Goal: Task Accomplishment & Management: Manage account settings

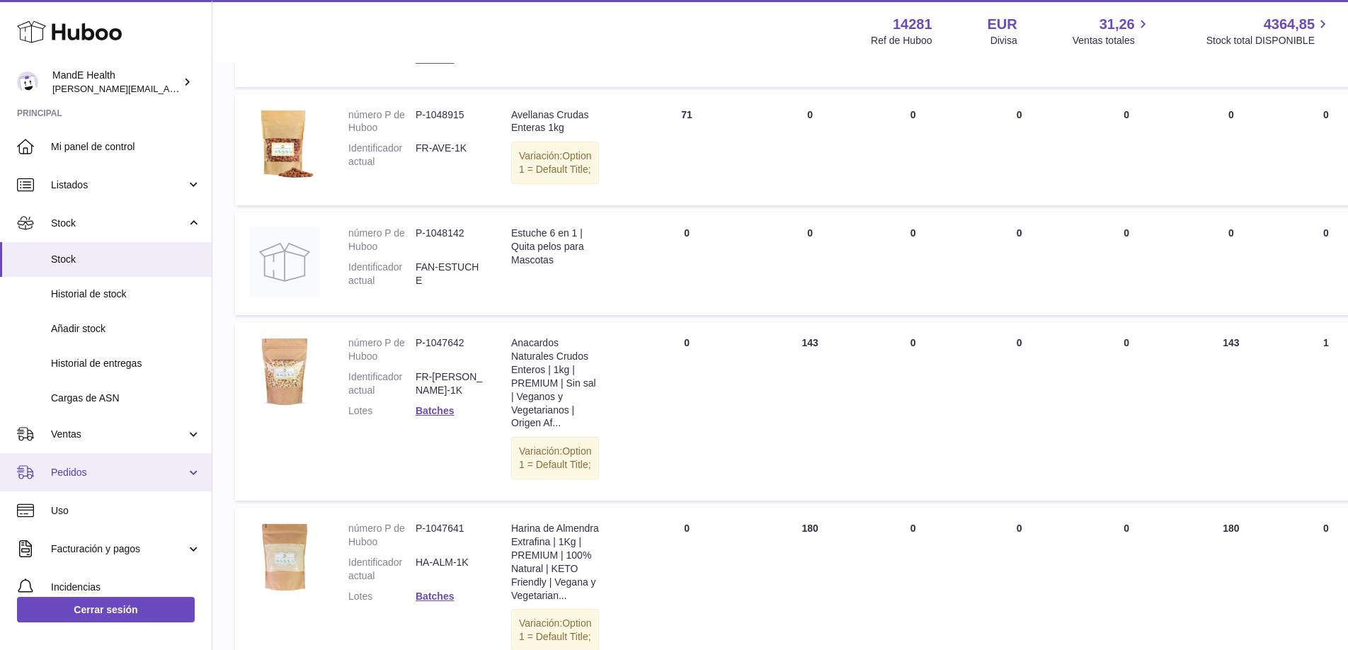
click at [69, 464] on link "Pedidos" at bounding box center [106, 472] width 212 height 38
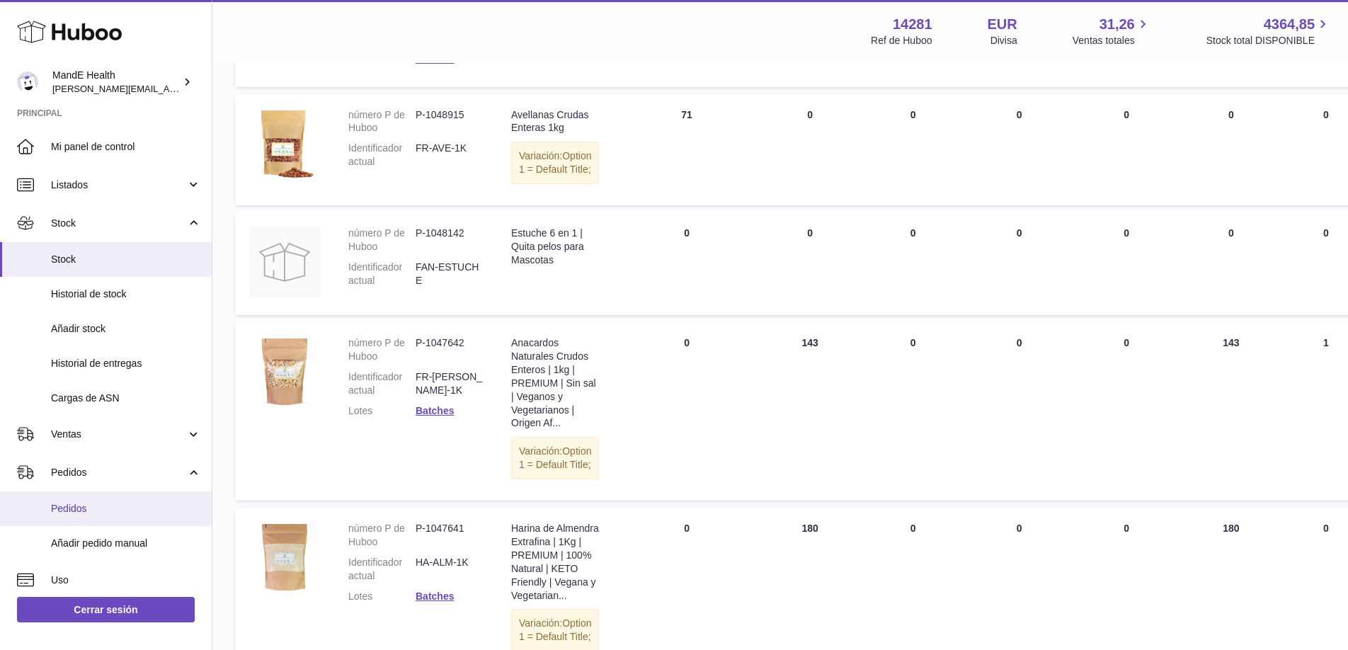
click at [74, 499] on link "Pedidos" at bounding box center [106, 508] width 212 height 35
click at [74, 40] on icon at bounding box center [69, 32] width 105 height 28
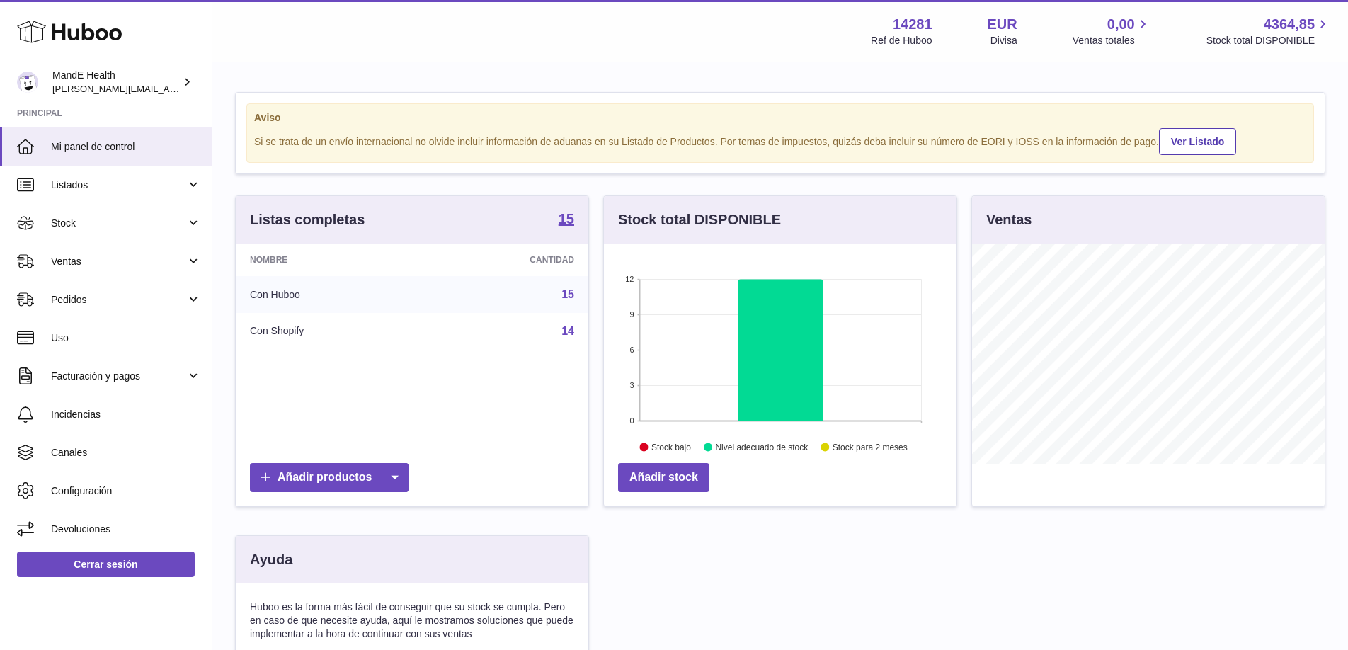
scroll to position [221, 353]
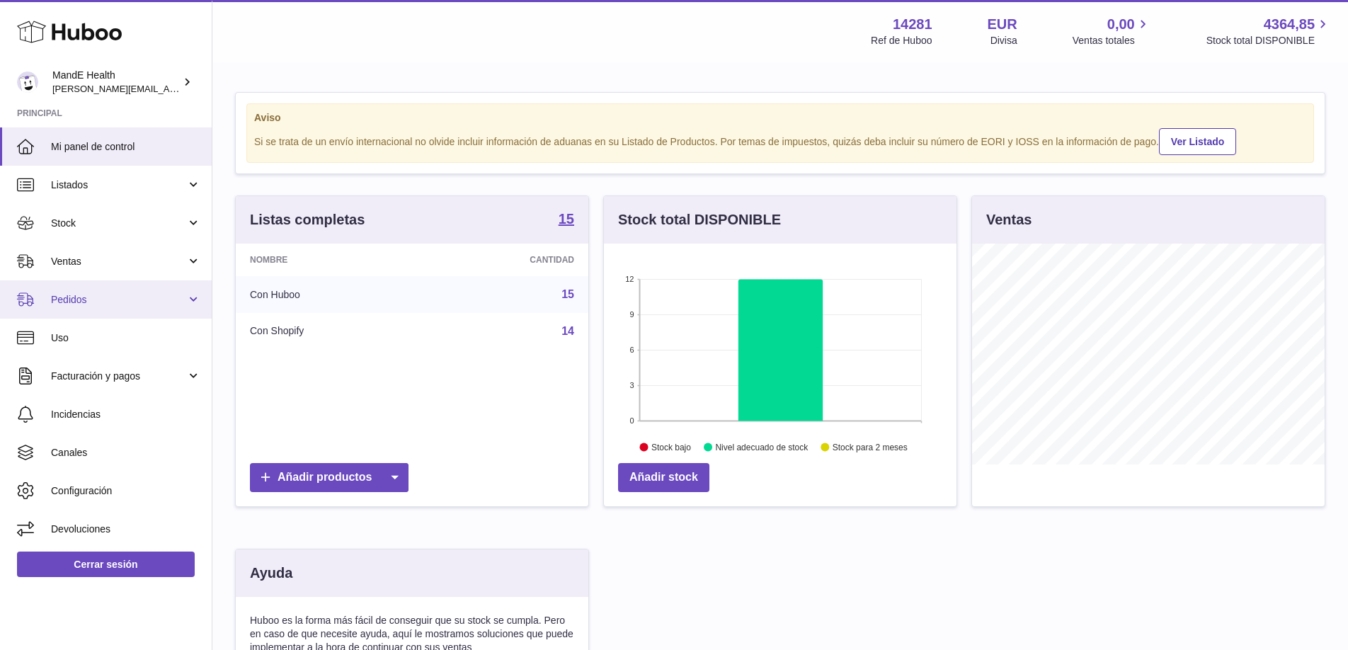
click at [103, 301] on span "Pedidos" at bounding box center [118, 299] width 135 height 13
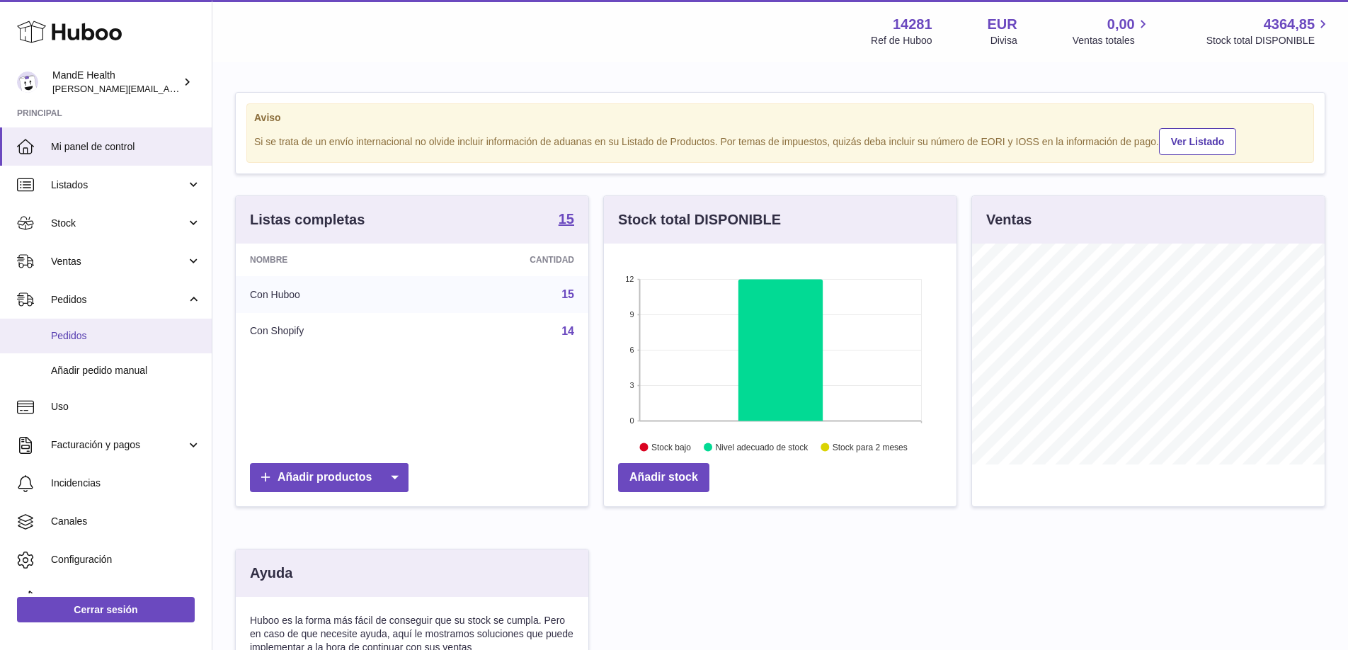
click at [99, 345] on link "Pedidos" at bounding box center [106, 336] width 212 height 35
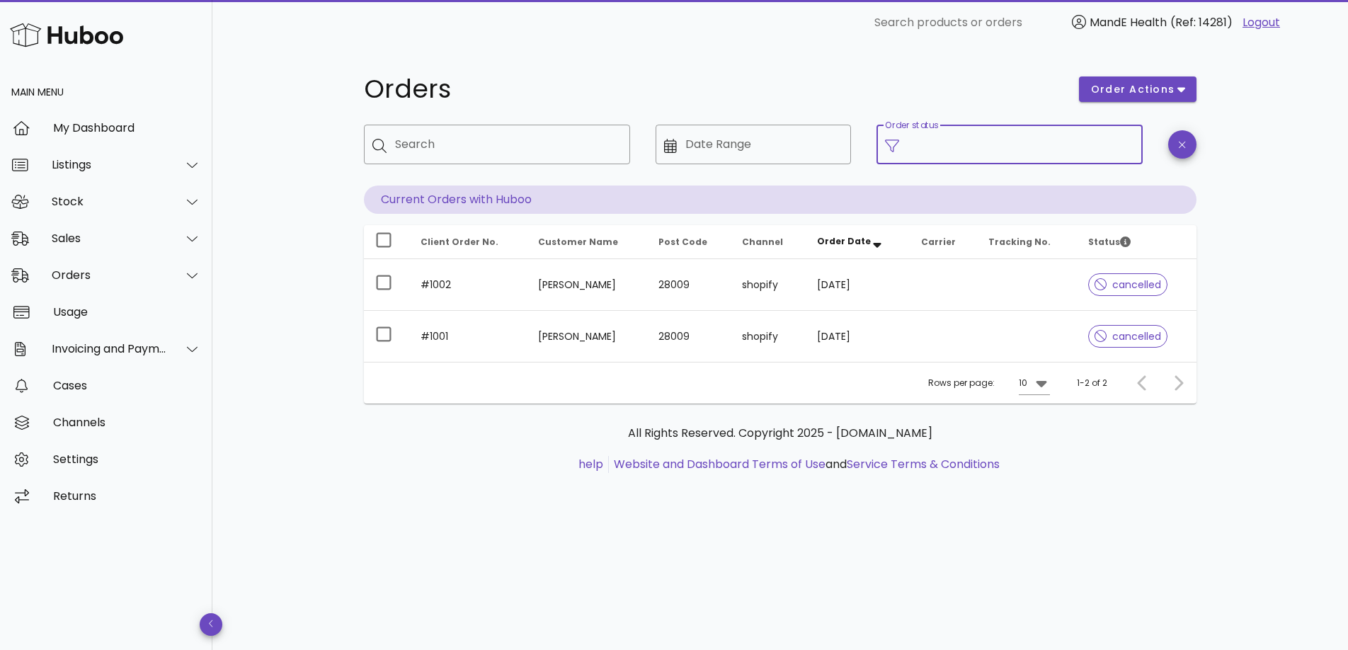
click at [959, 154] on input "Order status" at bounding box center [1021, 144] width 227 height 23
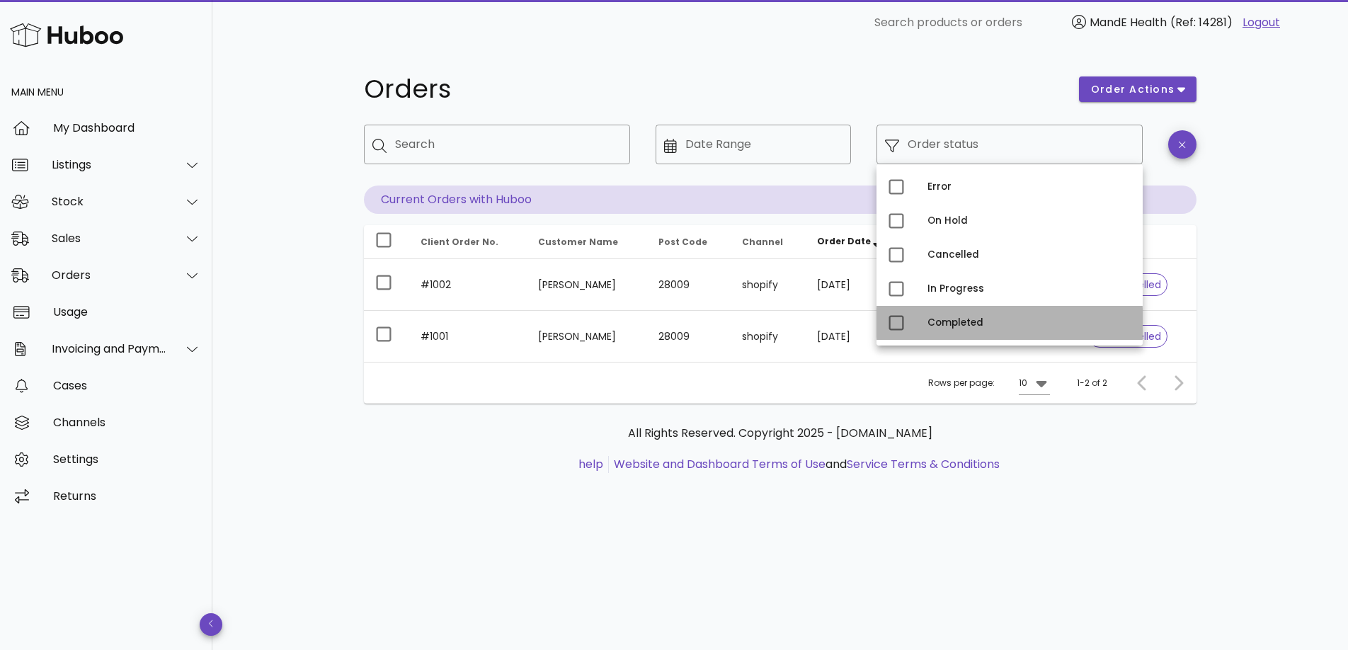
click at [934, 326] on div "Completed" at bounding box center [1029, 322] width 204 height 11
type input "**********"
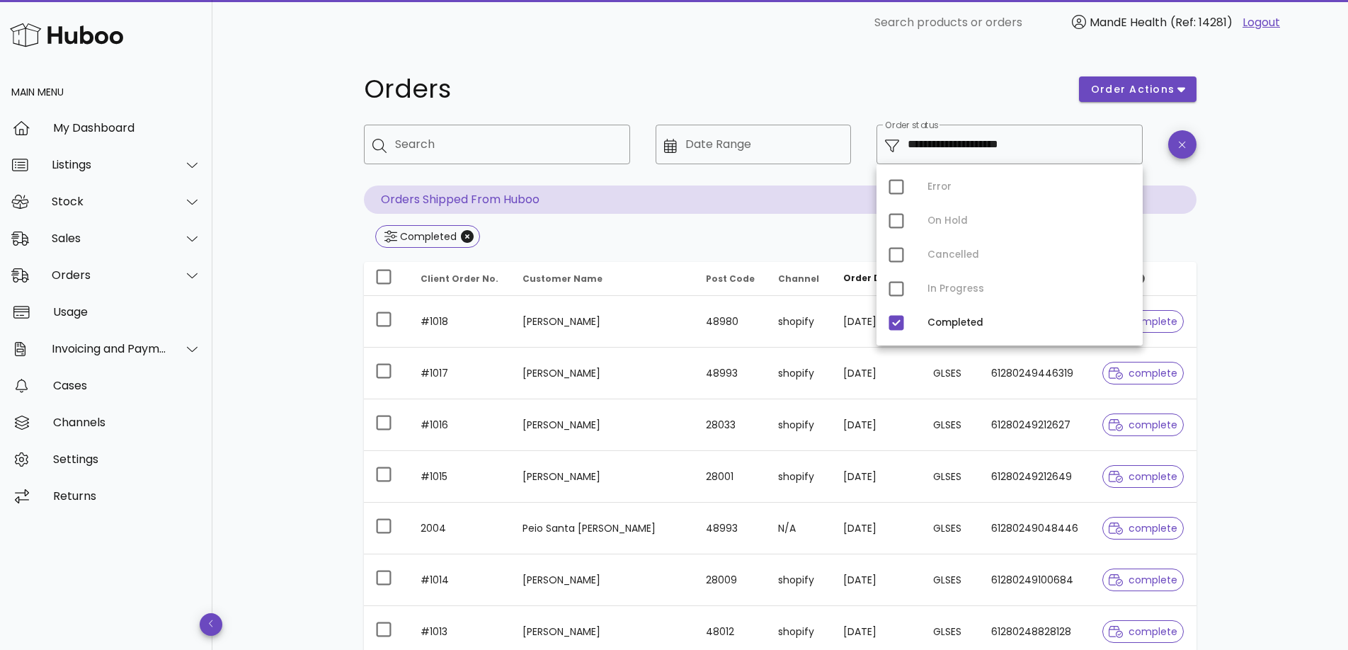
click at [1289, 304] on div "**********" at bounding box center [780, 506] width 1136 height 923
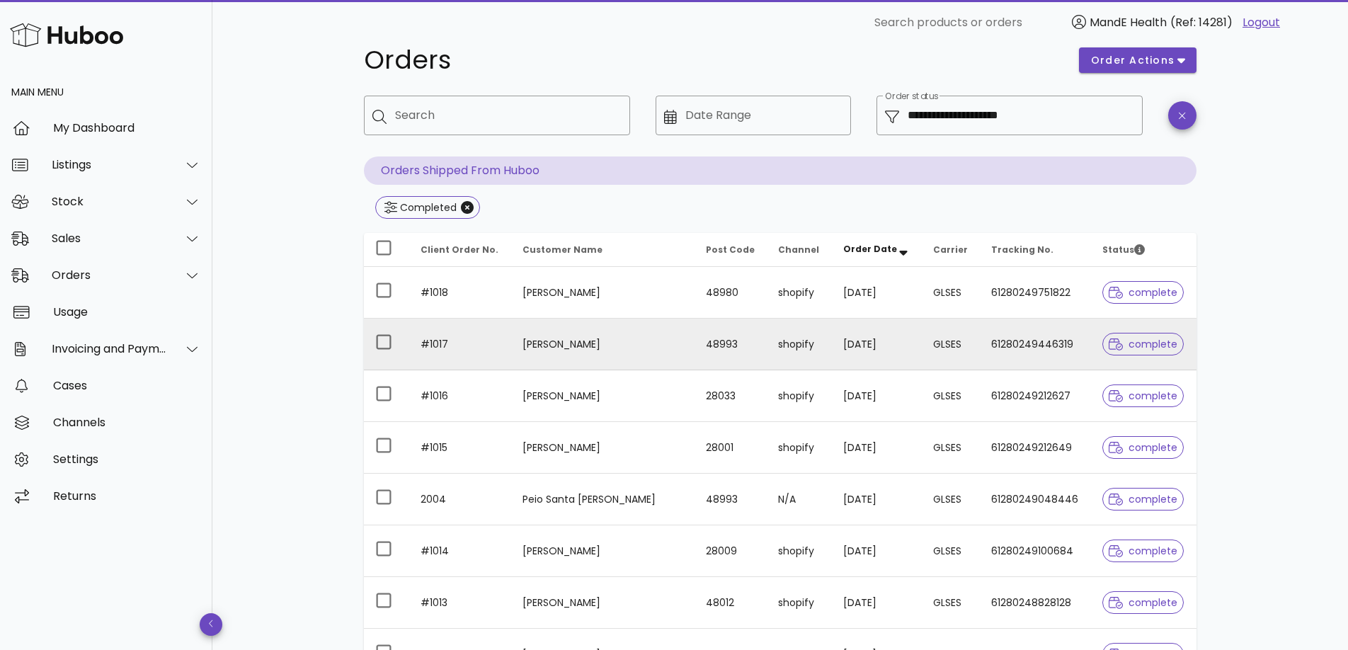
scroll to position [33, 0]
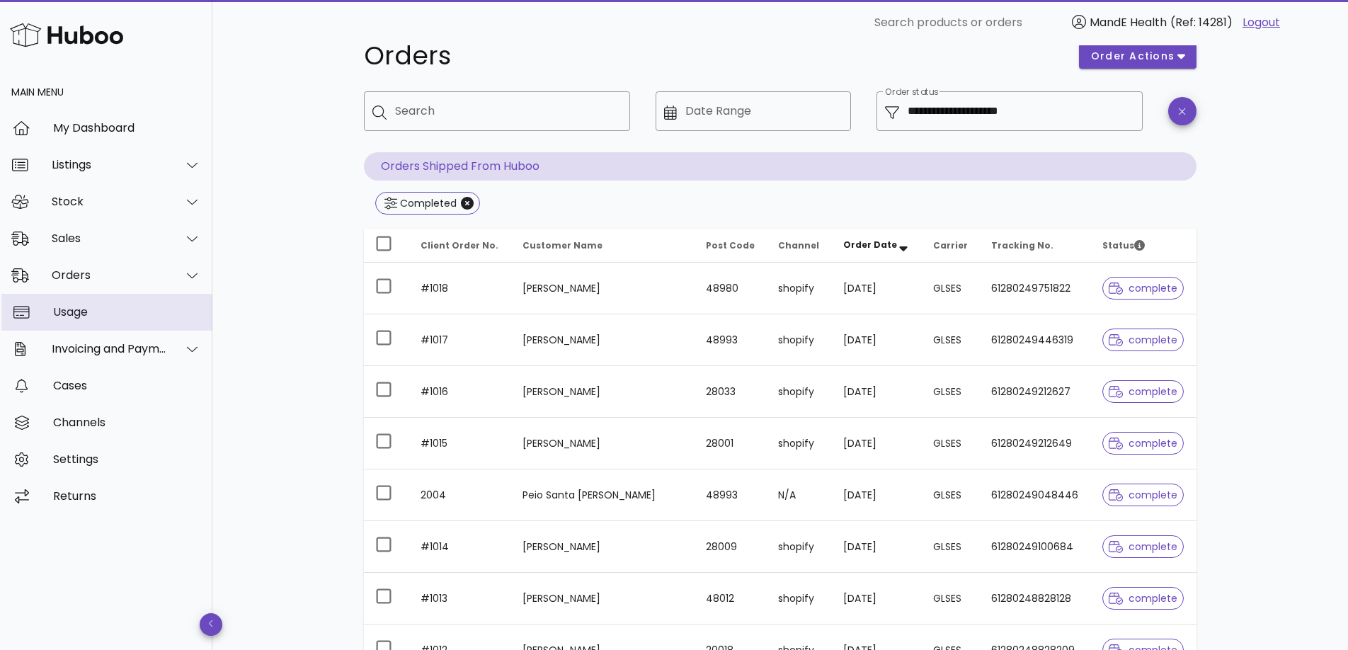
click at [109, 308] on div "Usage" at bounding box center [127, 311] width 148 height 13
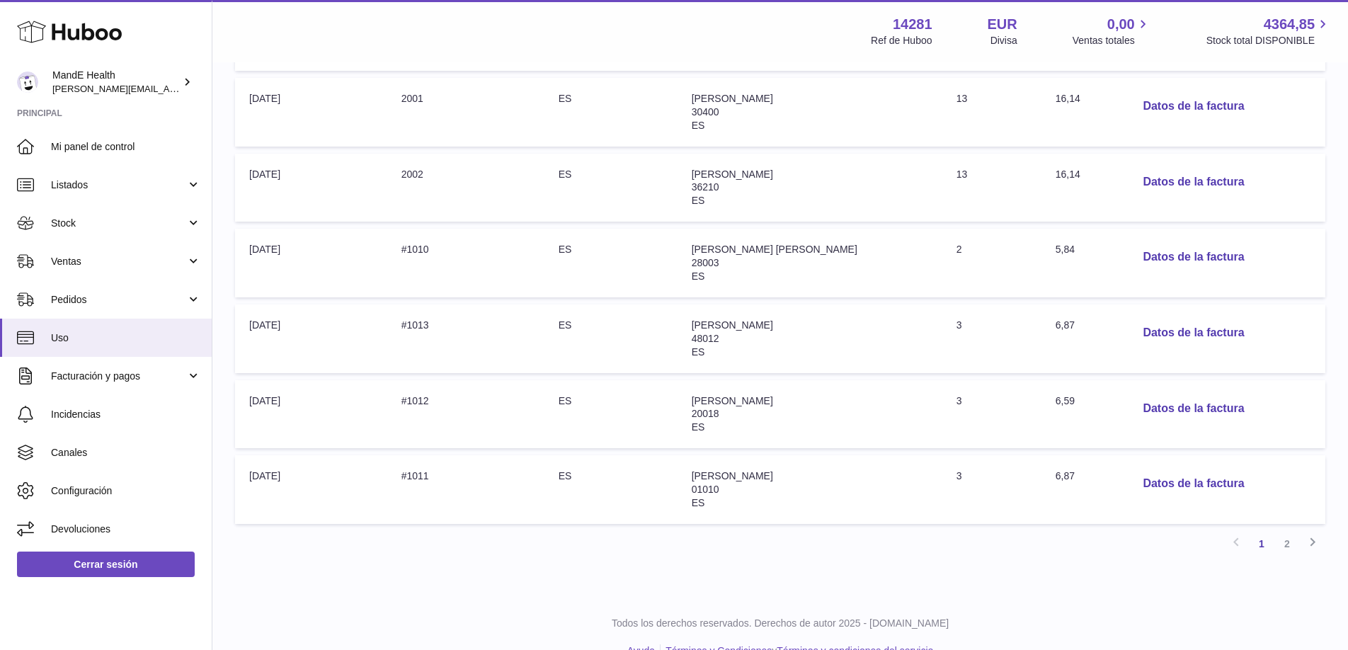
scroll to position [592, 0]
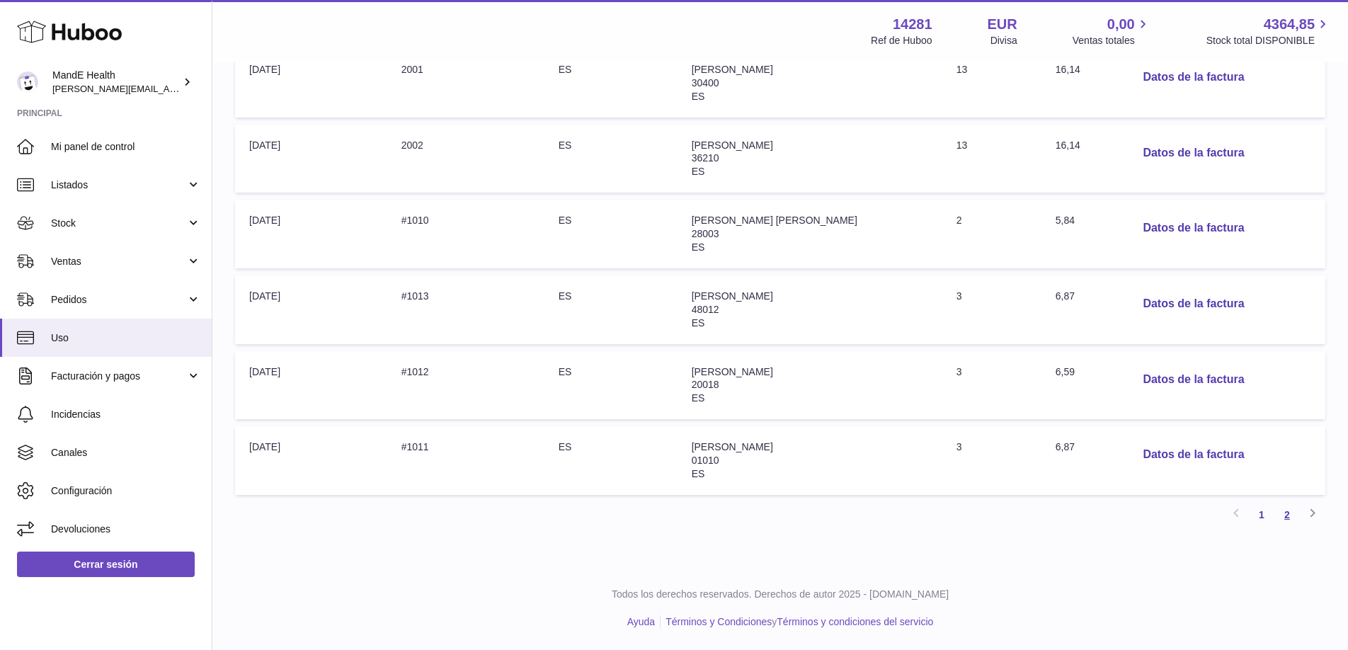
click at [1283, 517] on link "2" at bounding box center [1286, 514] width 25 height 25
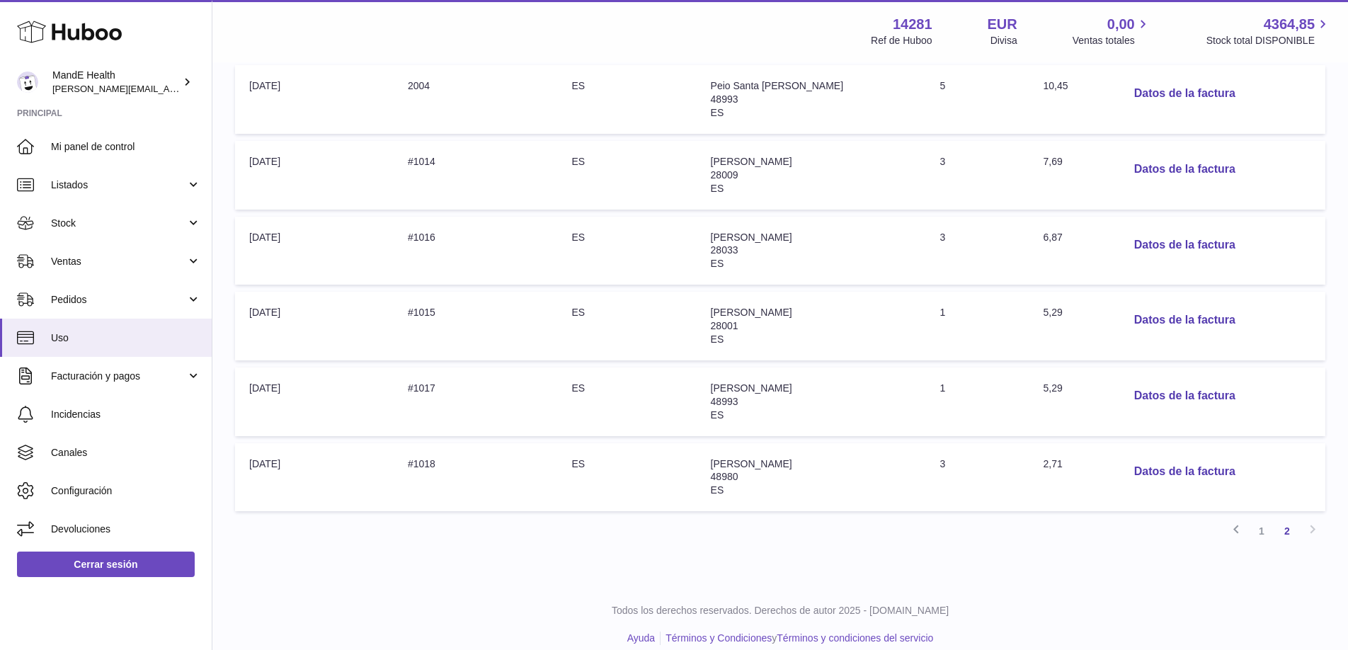
scroll to position [277, 0]
click at [1262, 534] on link "1" at bounding box center [1261, 527] width 25 height 25
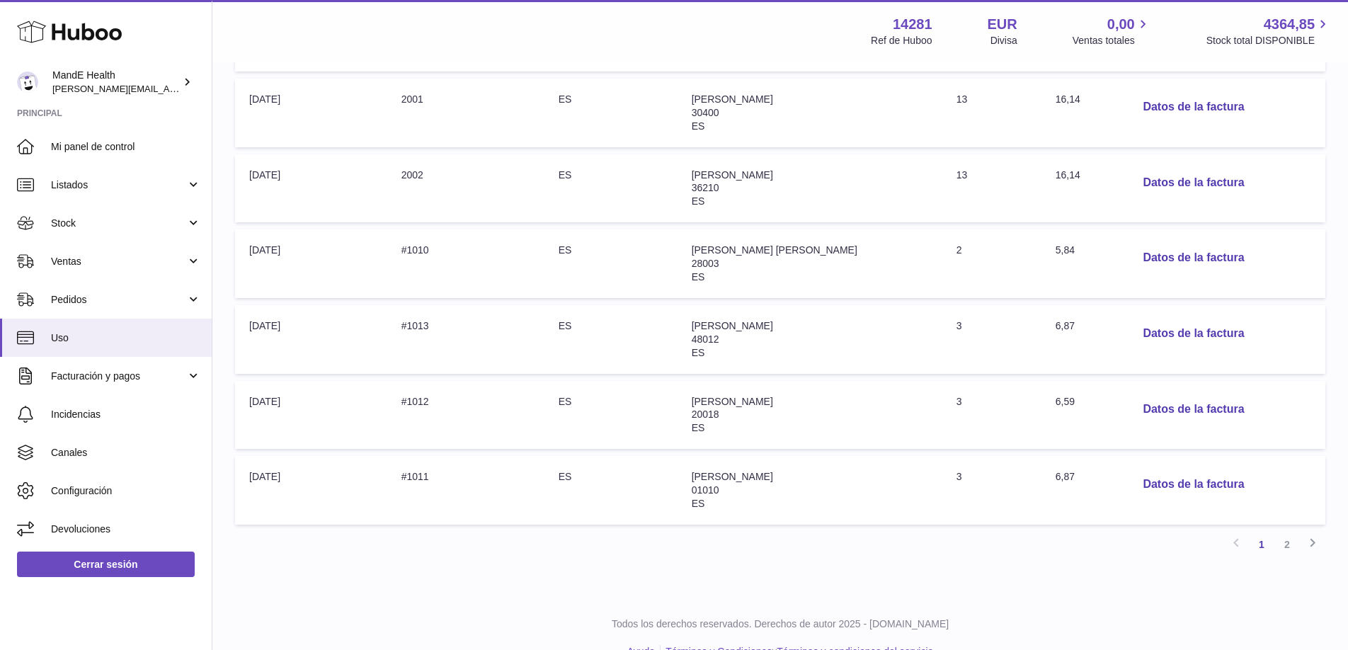
scroll to position [592, 0]
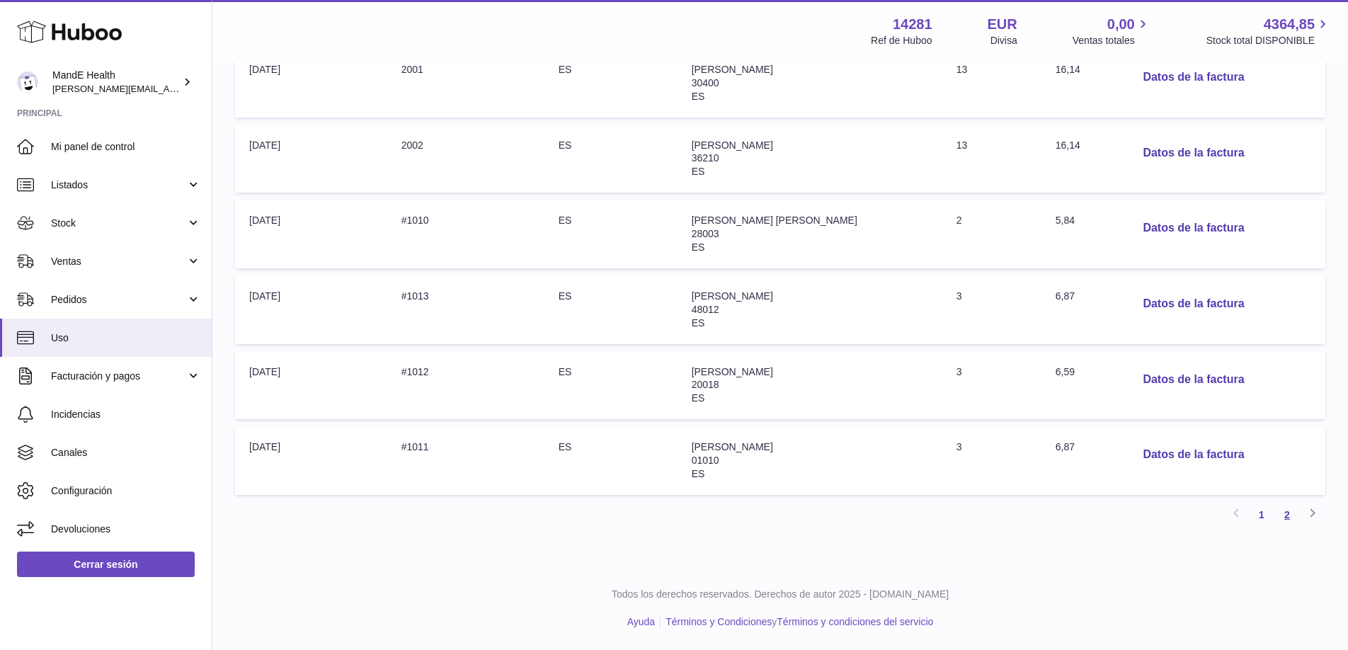
click at [1285, 515] on link "2" at bounding box center [1286, 514] width 25 height 25
click at [0, 515] on div at bounding box center [0, 325] width 0 height 650
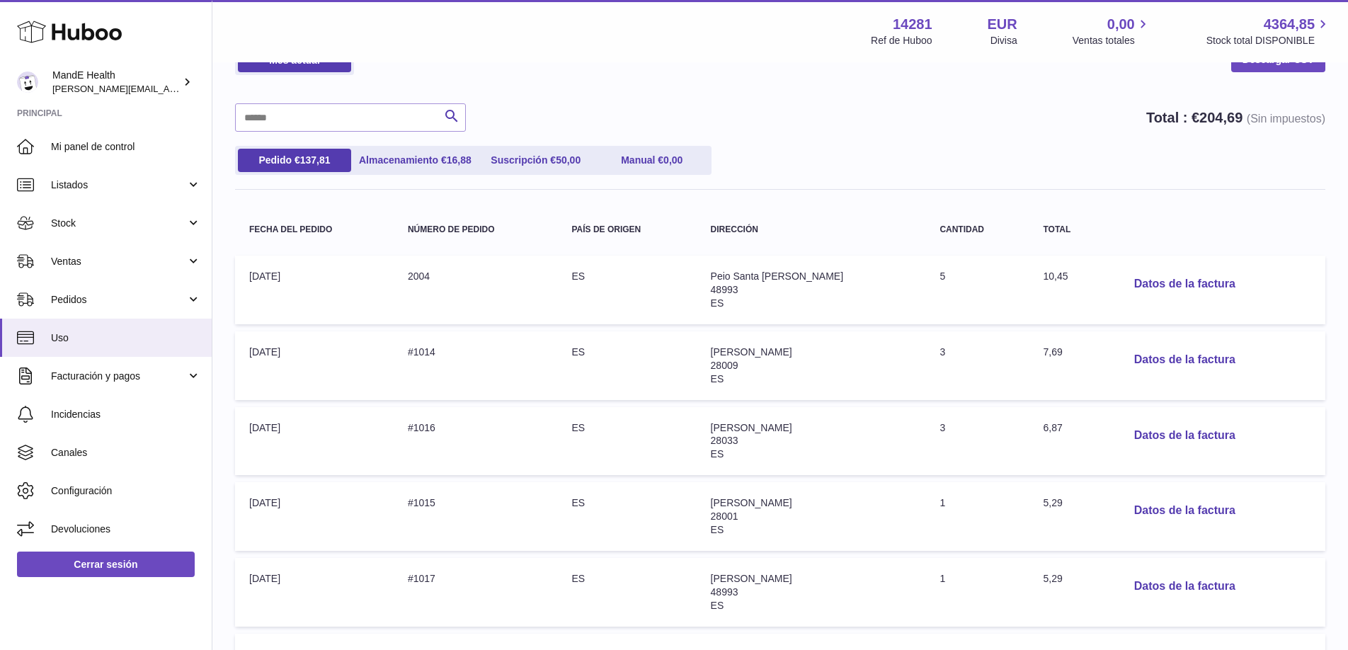
scroll to position [80, 0]
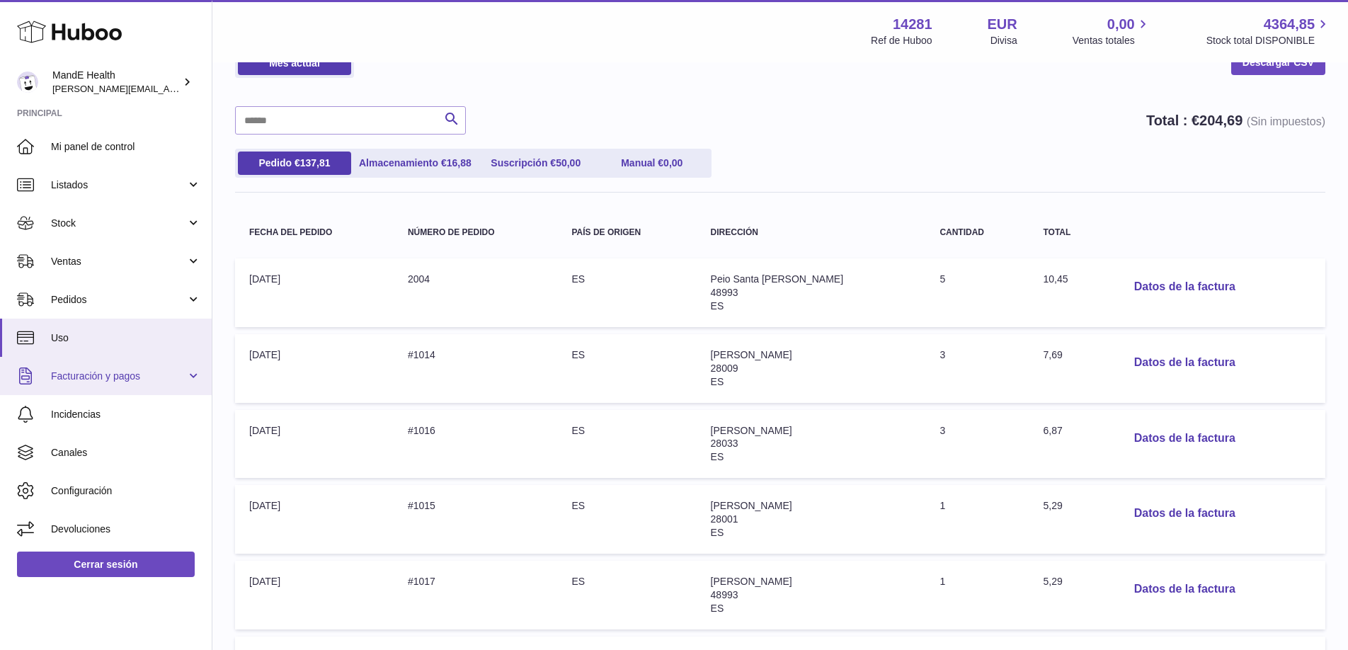
click at [103, 384] on link "Facturación y pagos" at bounding box center [106, 376] width 212 height 38
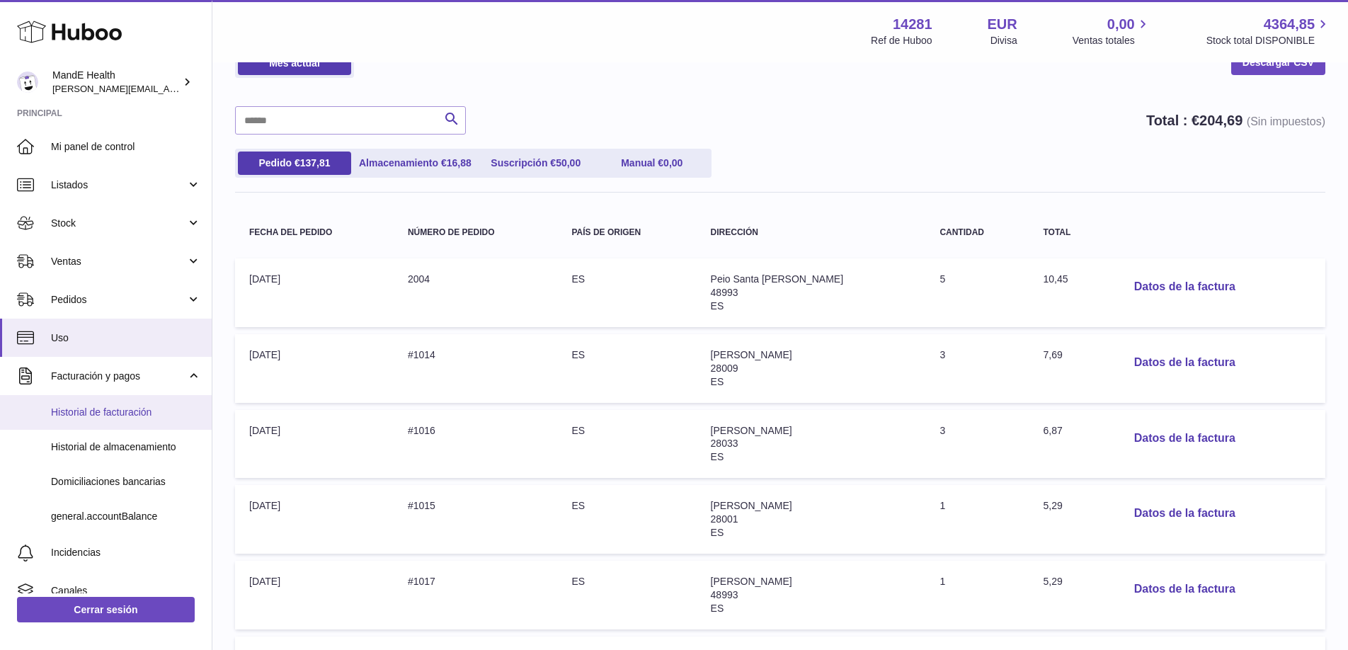
click at [108, 411] on span "Historial de facturación" at bounding box center [126, 412] width 150 height 13
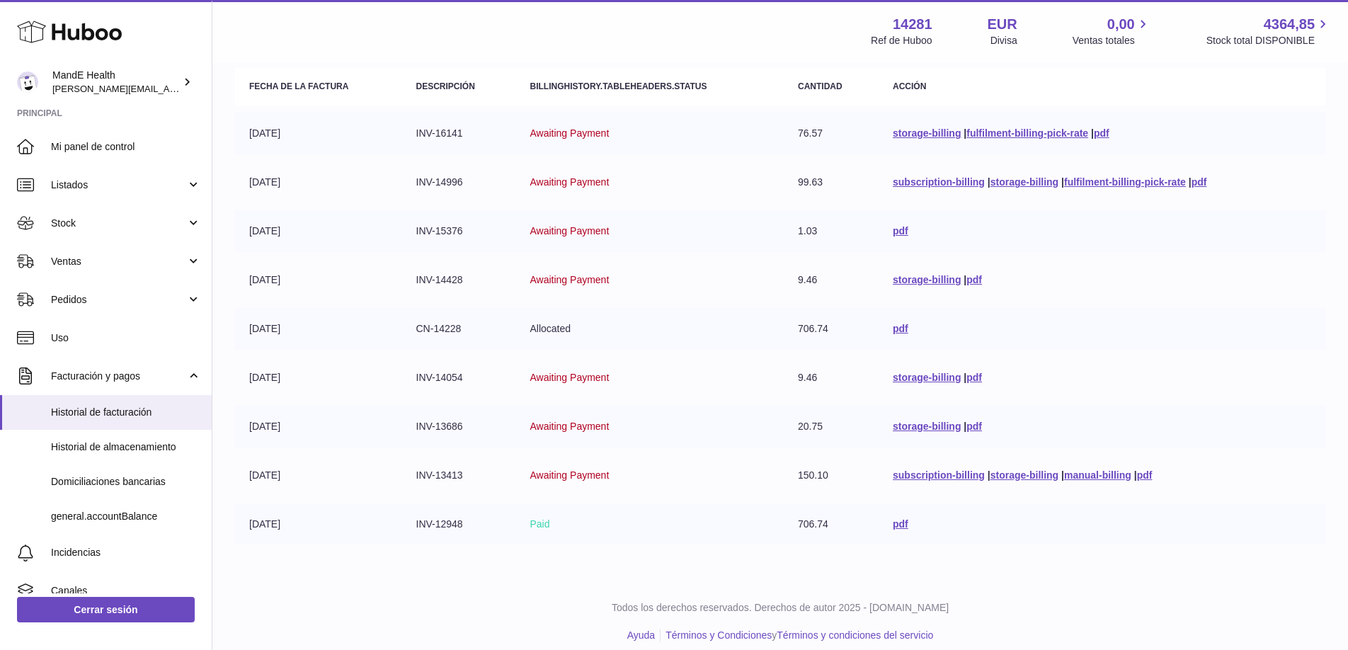
scroll to position [164, 0]
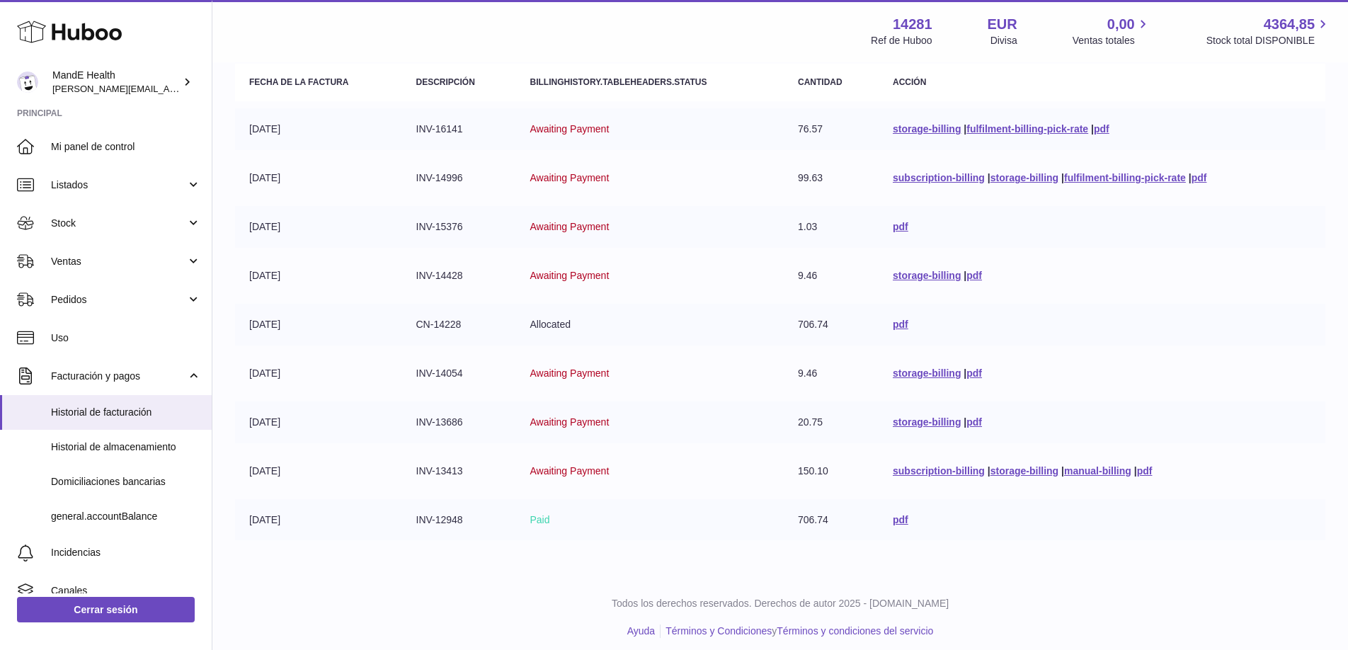
click at [51, 35] on icon at bounding box center [69, 32] width 105 height 28
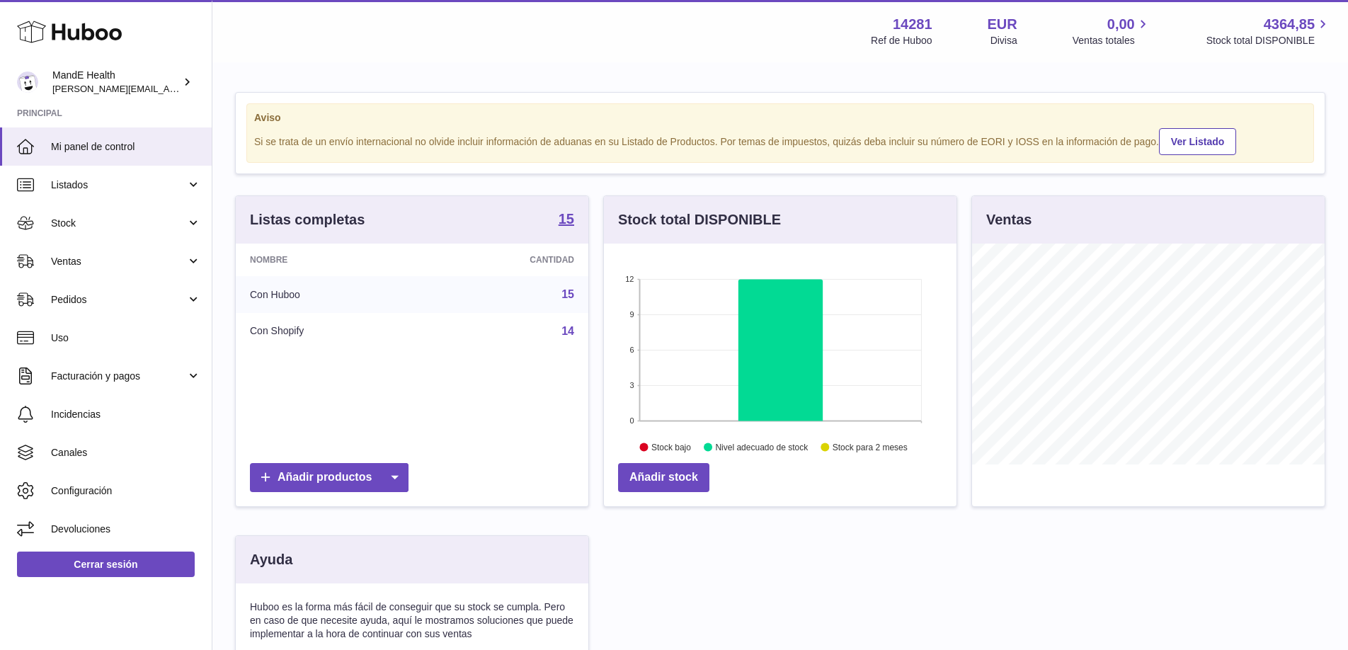
scroll to position [221, 353]
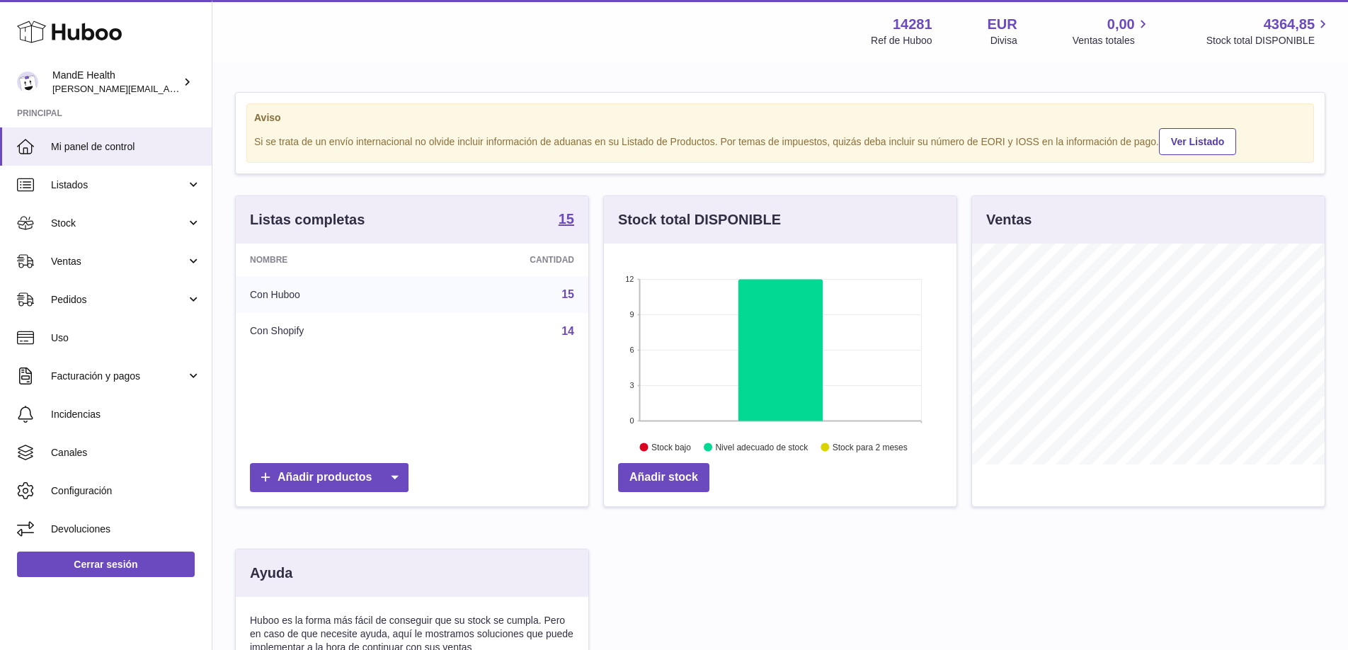
click at [88, 32] on icon at bounding box center [69, 32] width 105 height 28
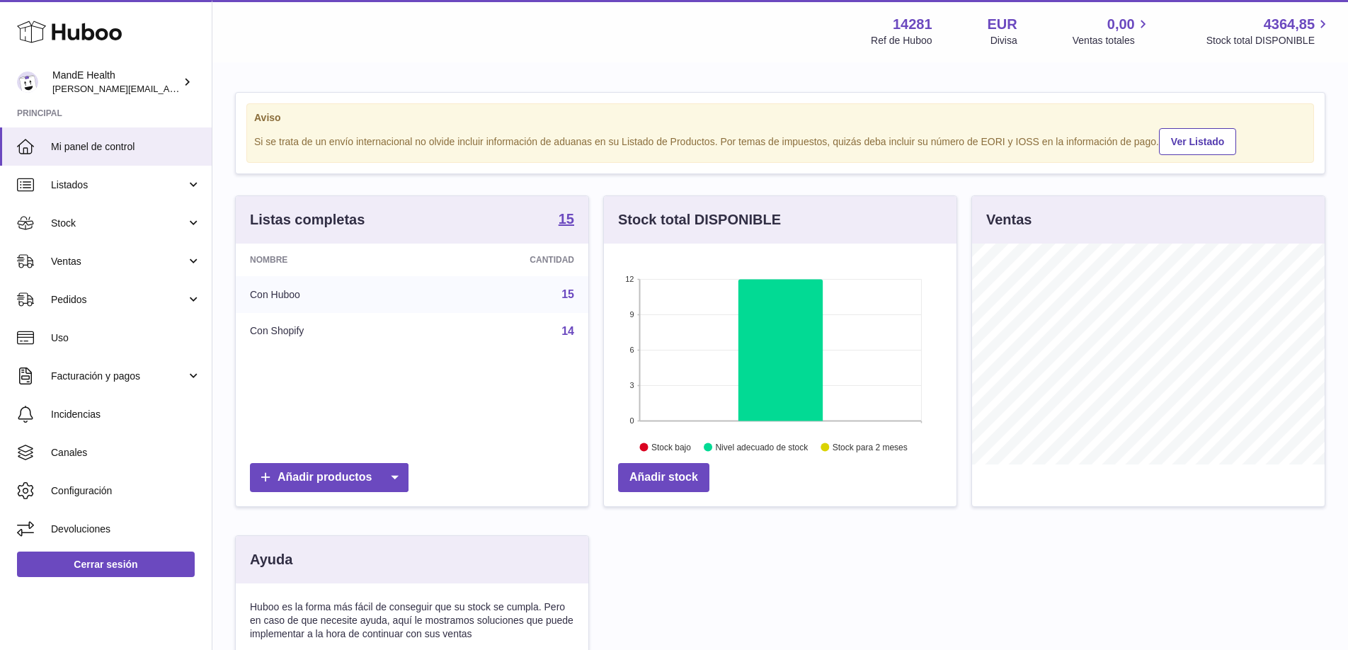
scroll to position [221, 353]
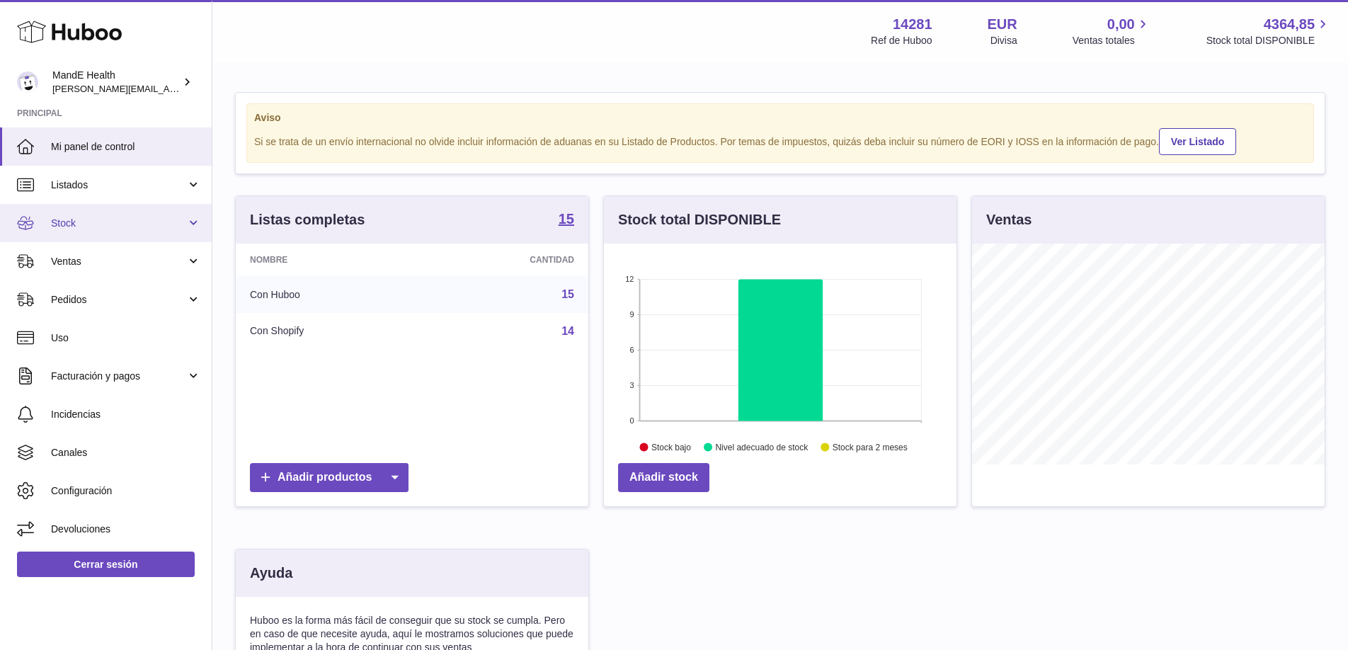
click at [159, 219] on span "Stock" at bounding box center [118, 223] width 135 height 13
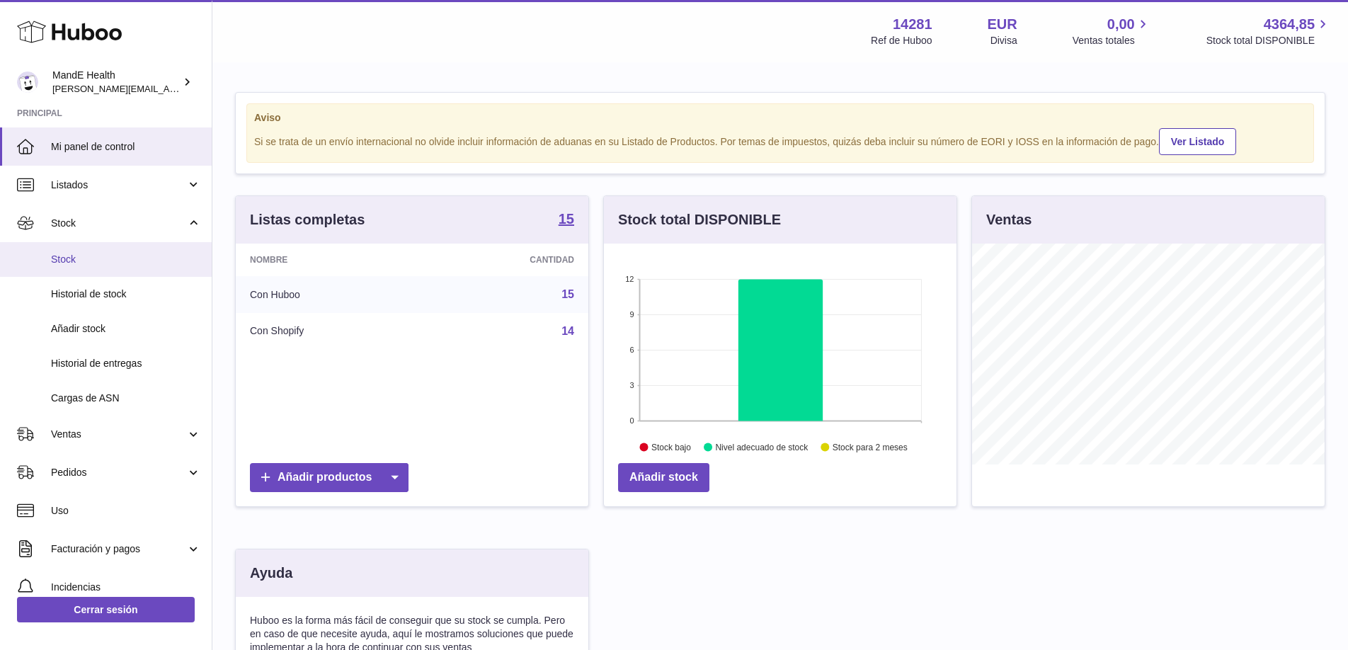
click at [132, 251] on link "Stock" at bounding box center [106, 259] width 212 height 35
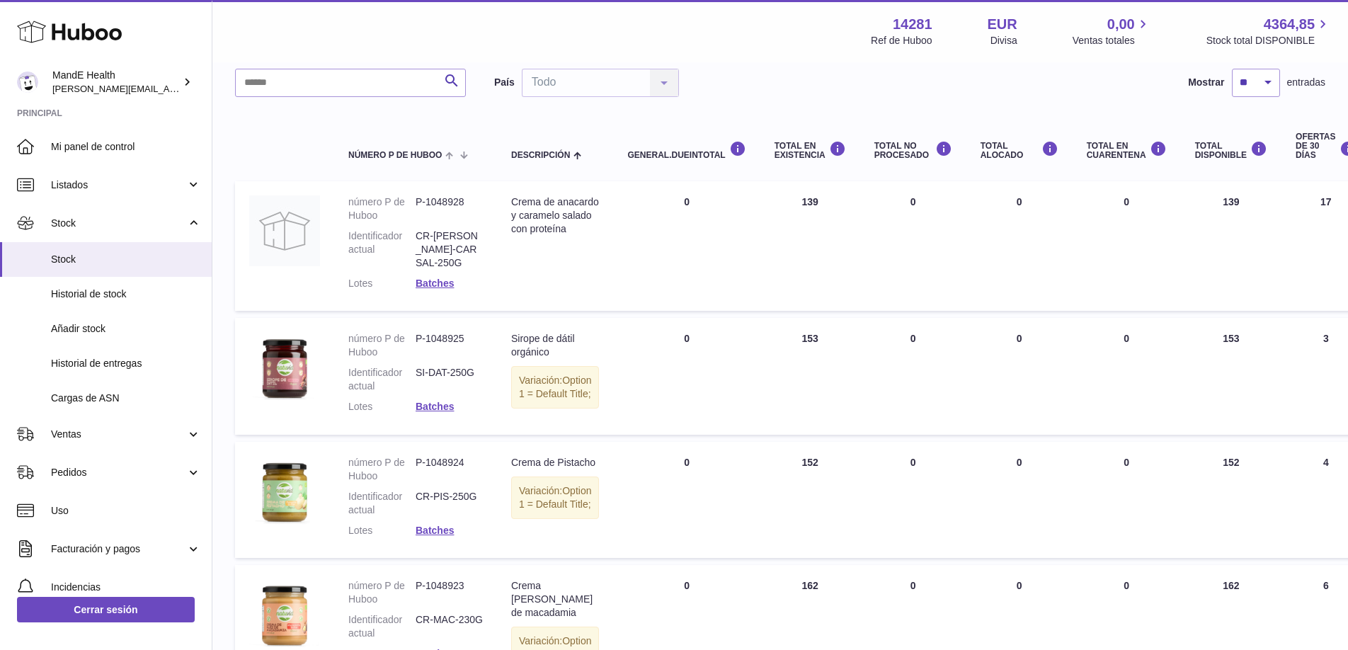
scroll to position [105, 0]
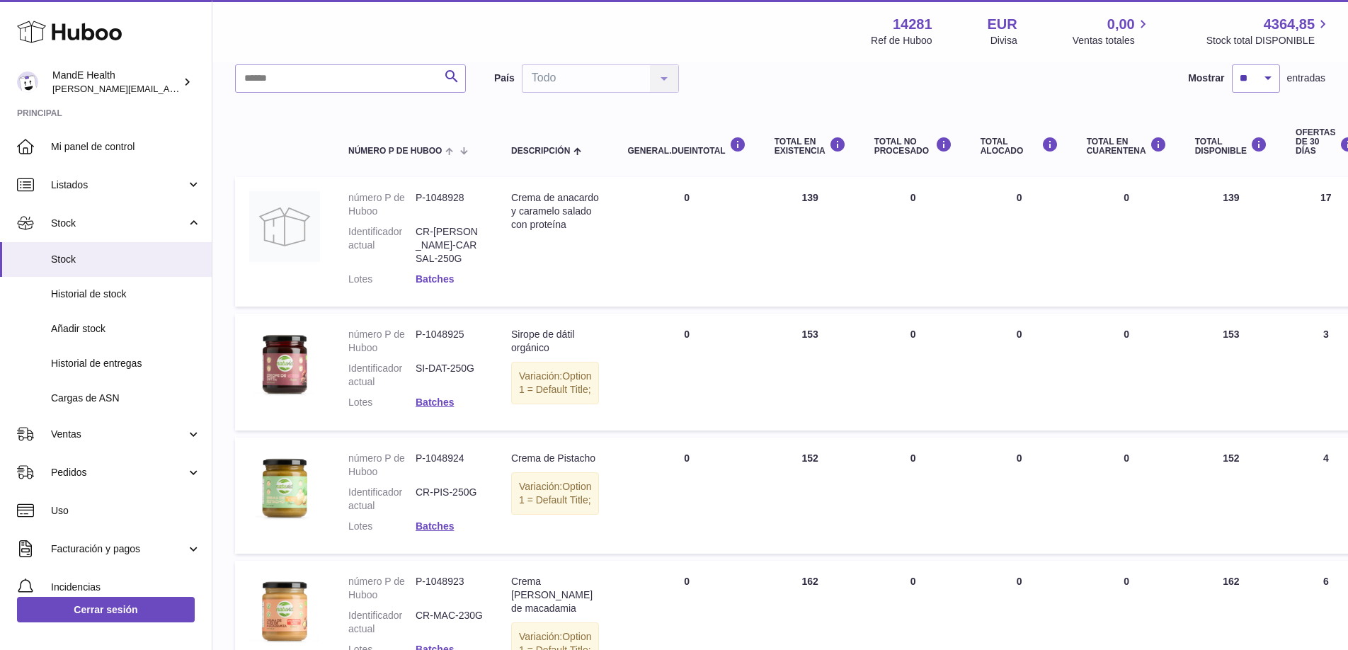
click at [443, 273] on link "Batches" at bounding box center [435, 278] width 38 height 11
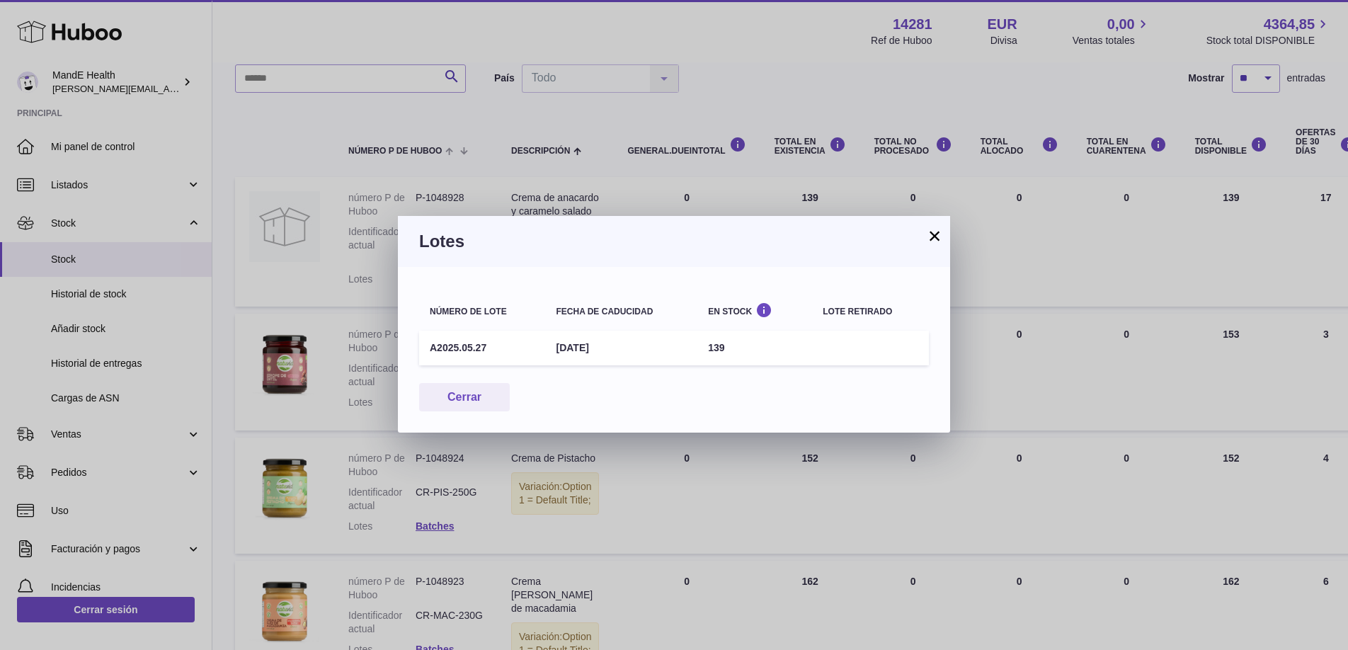
click at [932, 235] on button "×" at bounding box center [934, 235] width 17 height 17
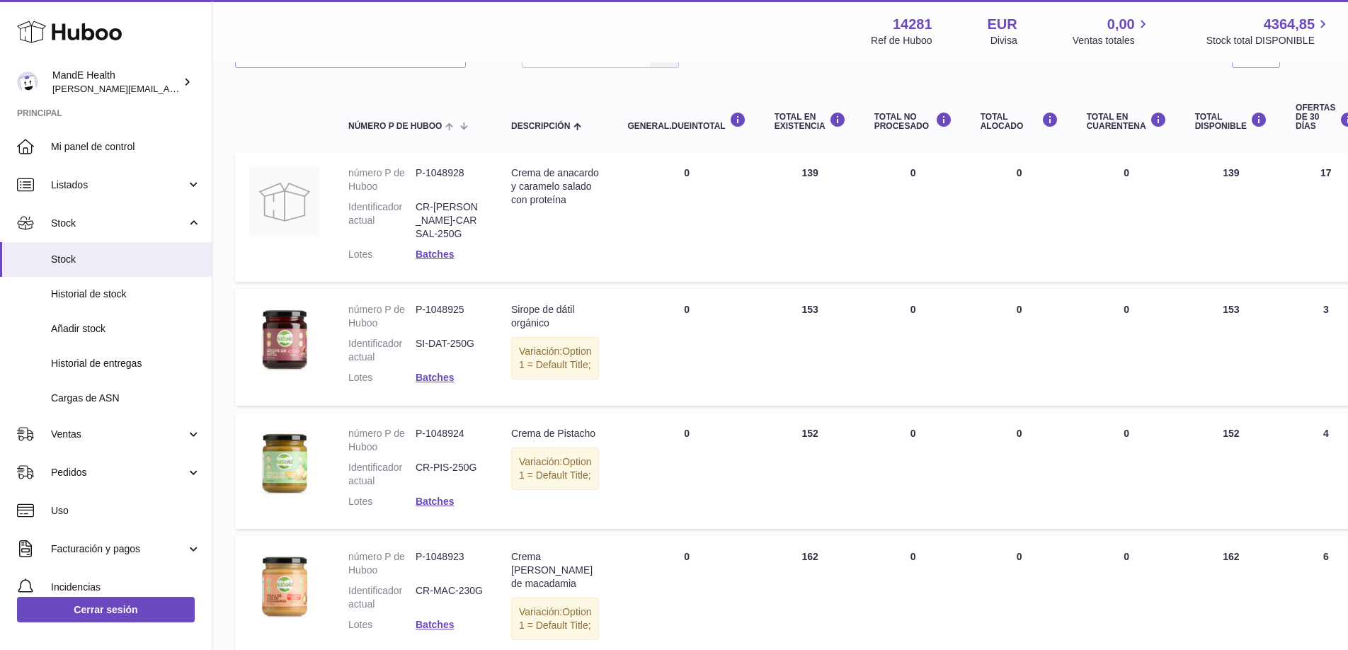
scroll to position [132, 0]
click at [283, 189] on img at bounding box center [284, 199] width 71 height 71
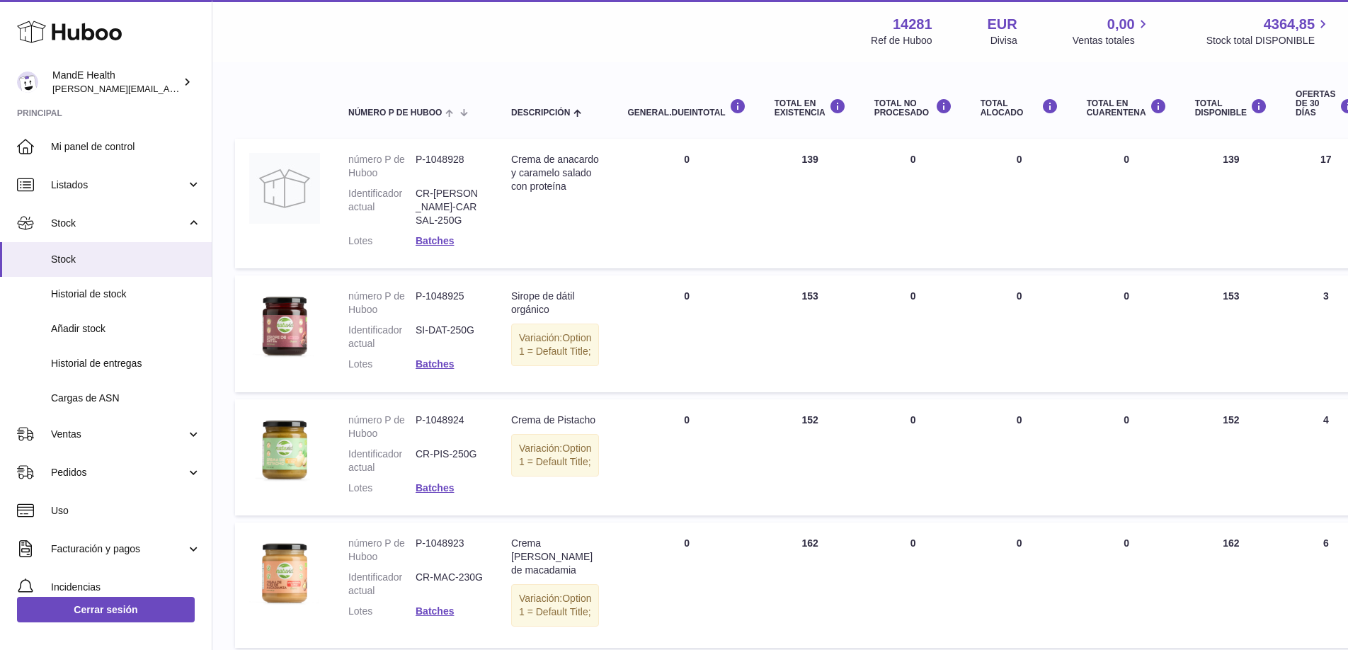
scroll to position [142, 0]
click at [435, 359] on link "Batches" at bounding box center [435, 364] width 38 height 11
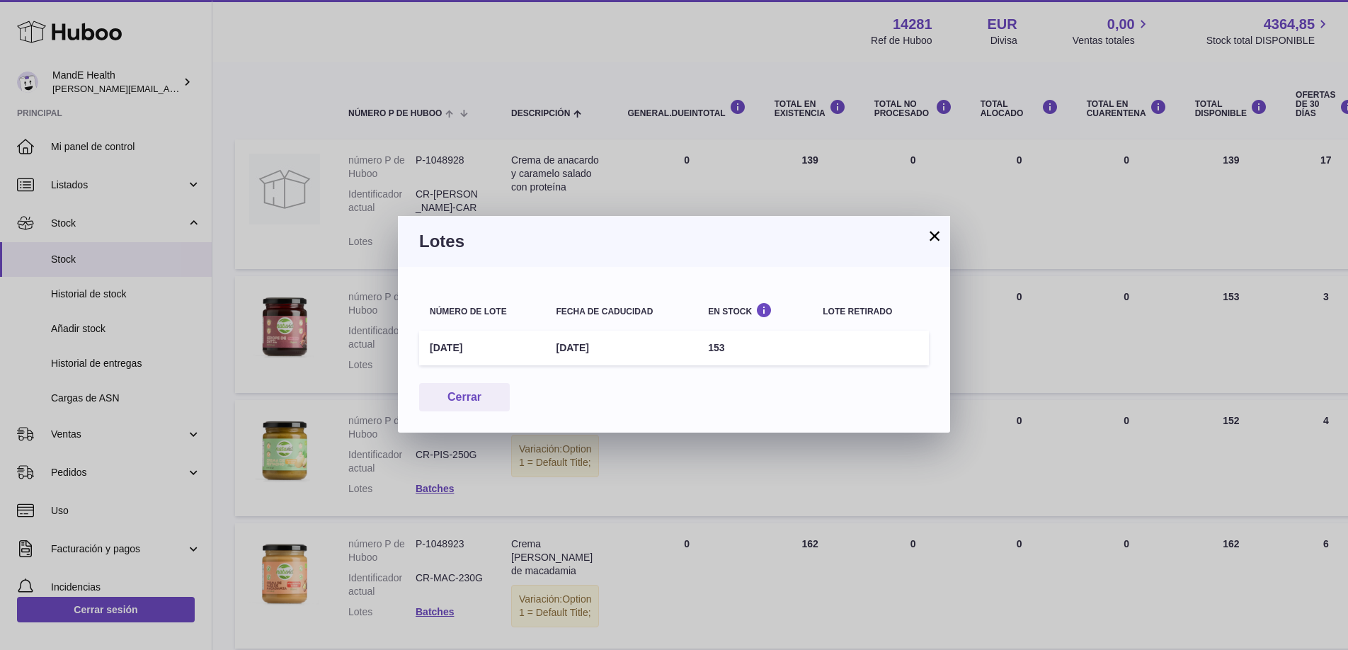
click at [931, 237] on button "×" at bounding box center [934, 235] width 17 height 17
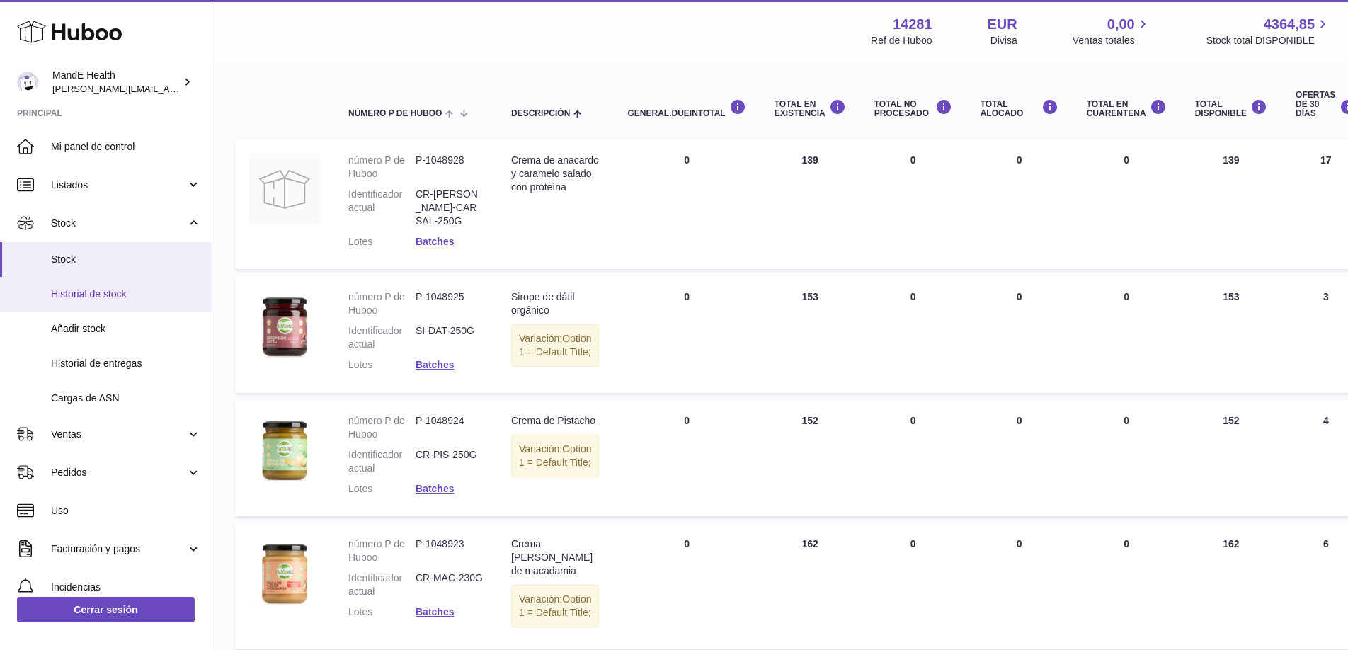
click at [99, 290] on span "Historial de stock" at bounding box center [126, 293] width 150 height 13
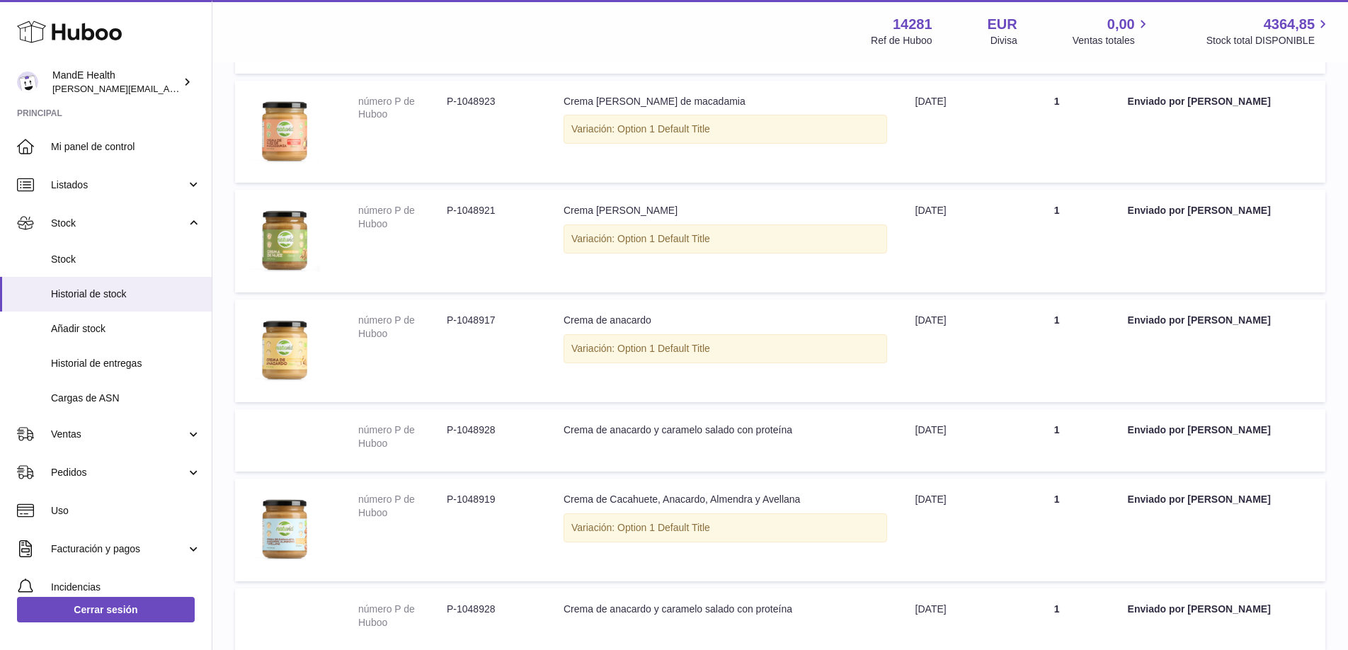
scroll to position [691, 0]
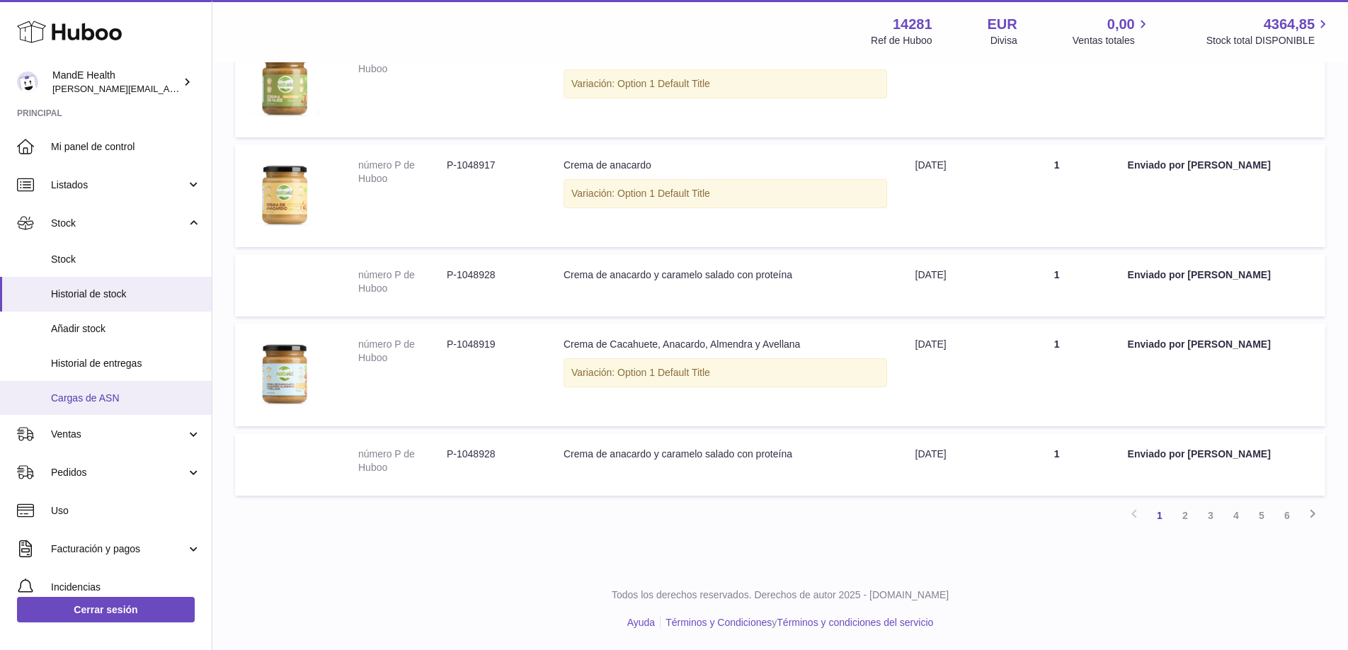
click at [93, 401] on span "Cargas de ASN" at bounding box center [126, 397] width 150 height 13
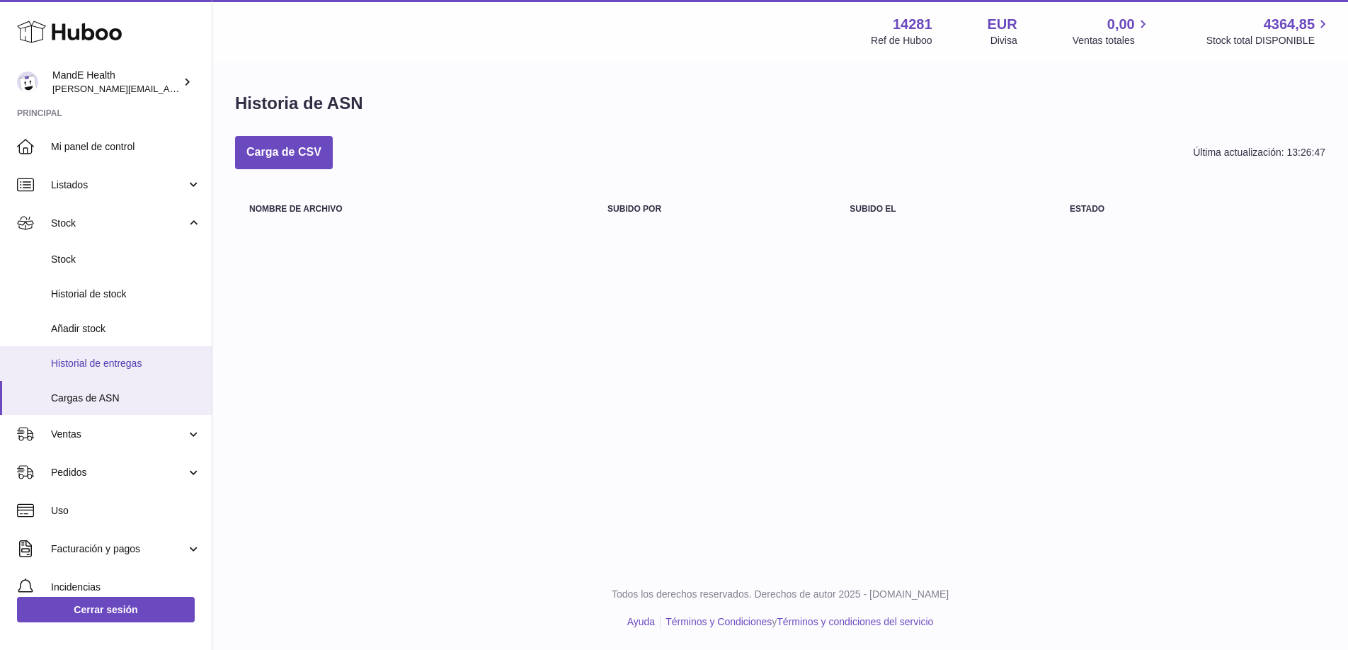
click at [94, 365] on span "Historial de entregas" at bounding box center [126, 363] width 150 height 13
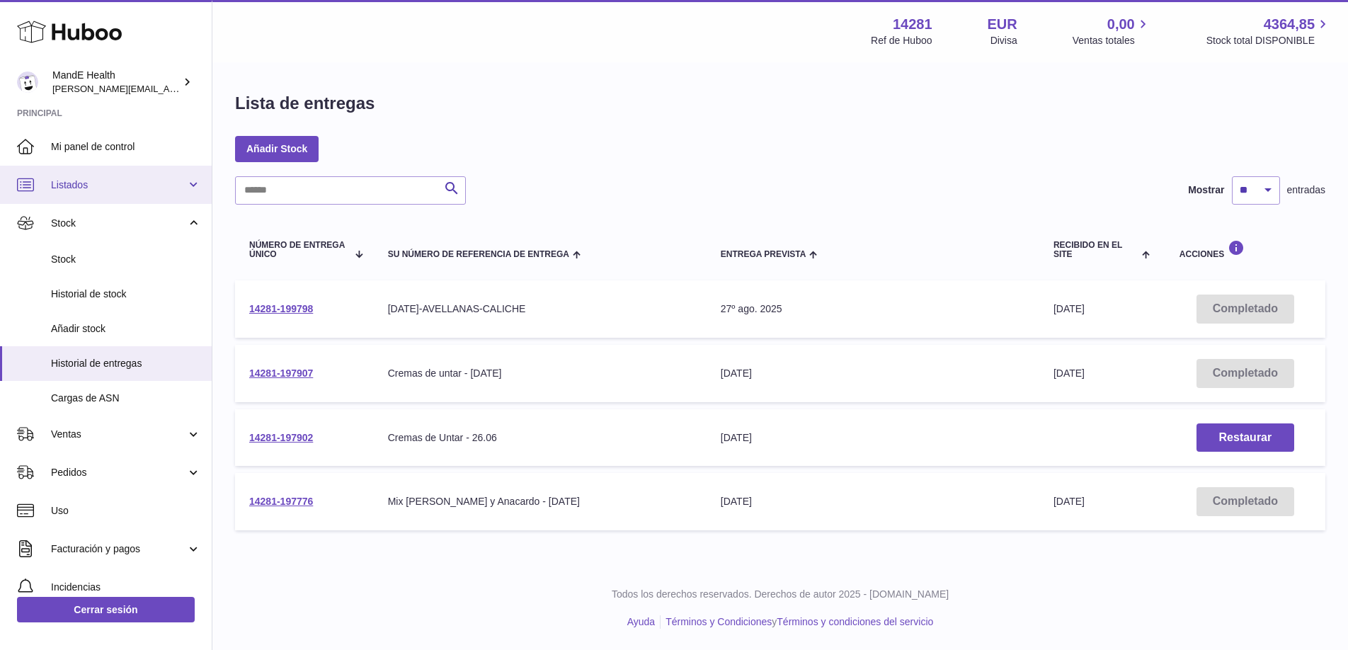
click at [104, 182] on span "Listados" at bounding box center [118, 184] width 135 height 13
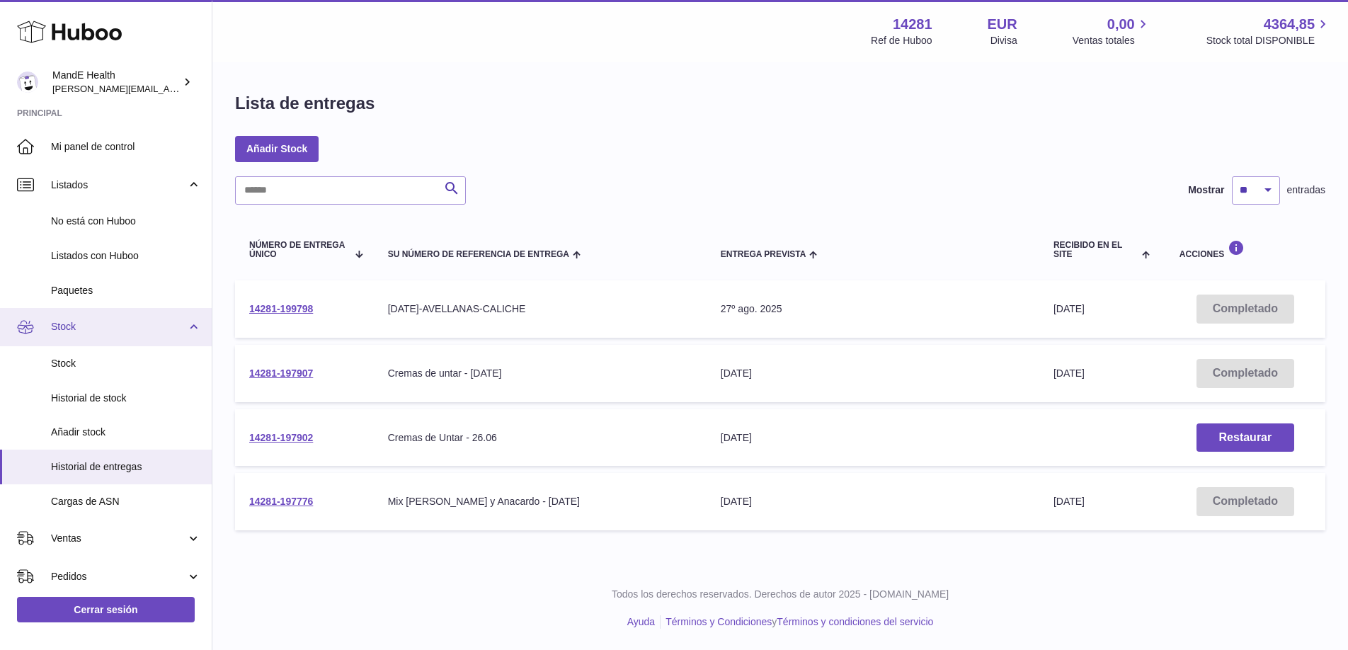
click at [90, 316] on link "Stock" at bounding box center [106, 327] width 212 height 38
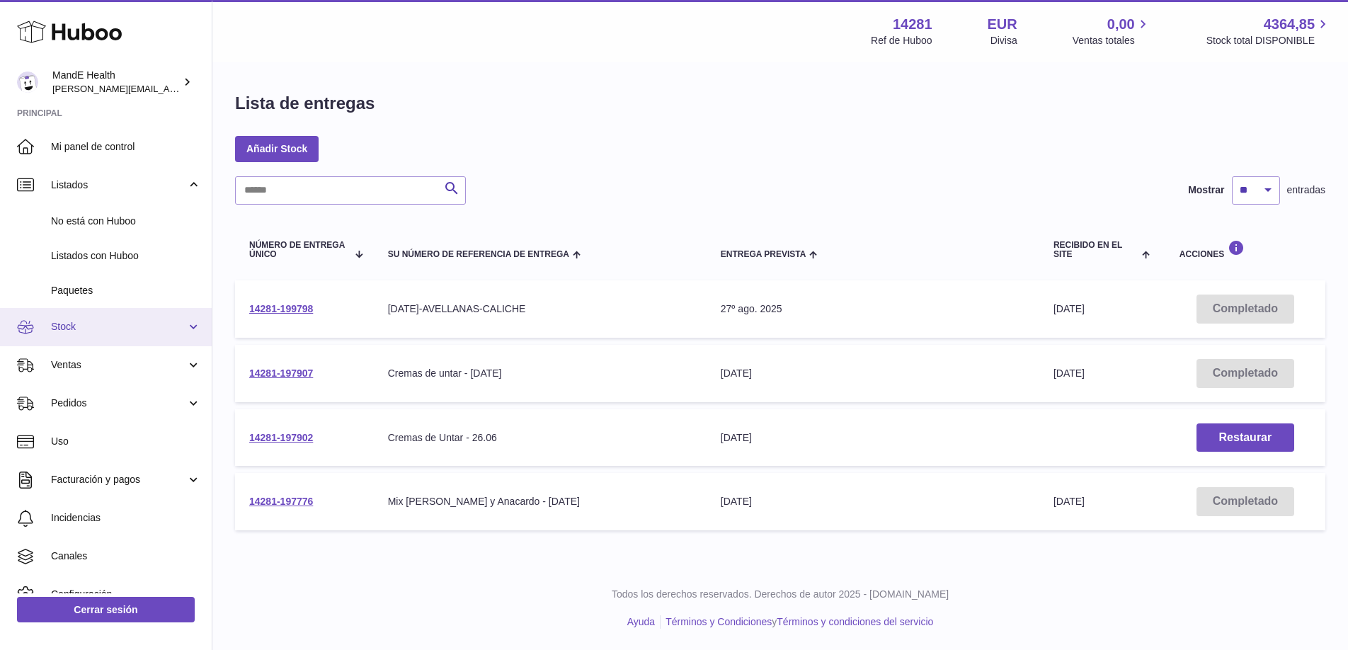
click at [88, 336] on link "Stock" at bounding box center [106, 327] width 212 height 38
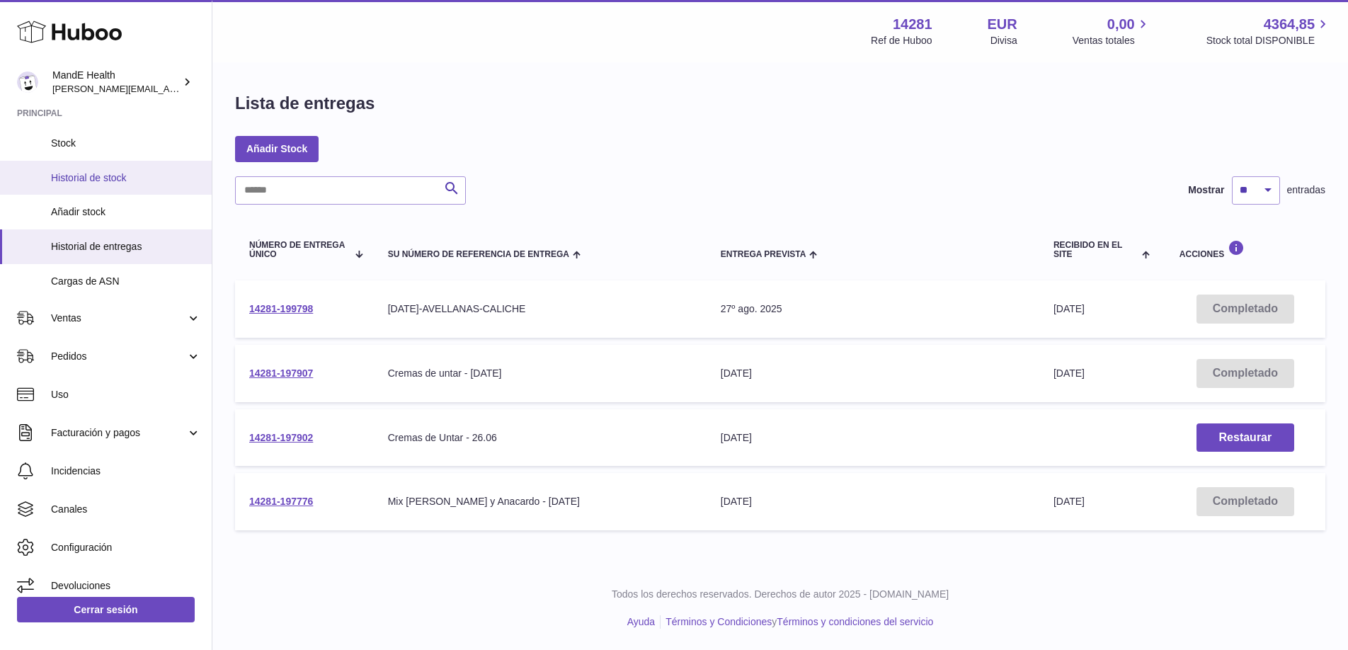
scroll to position [228, 0]
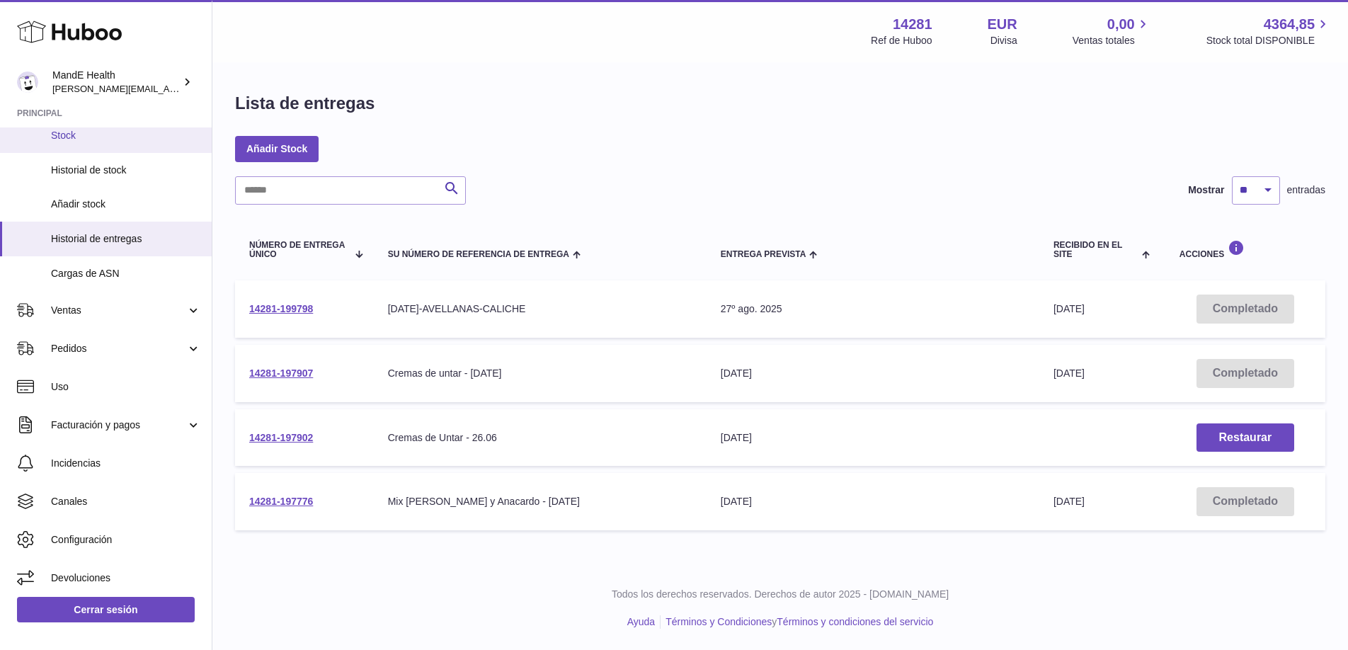
click at [59, 134] on span "Stock" at bounding box center [126, 135] width 150 height 13
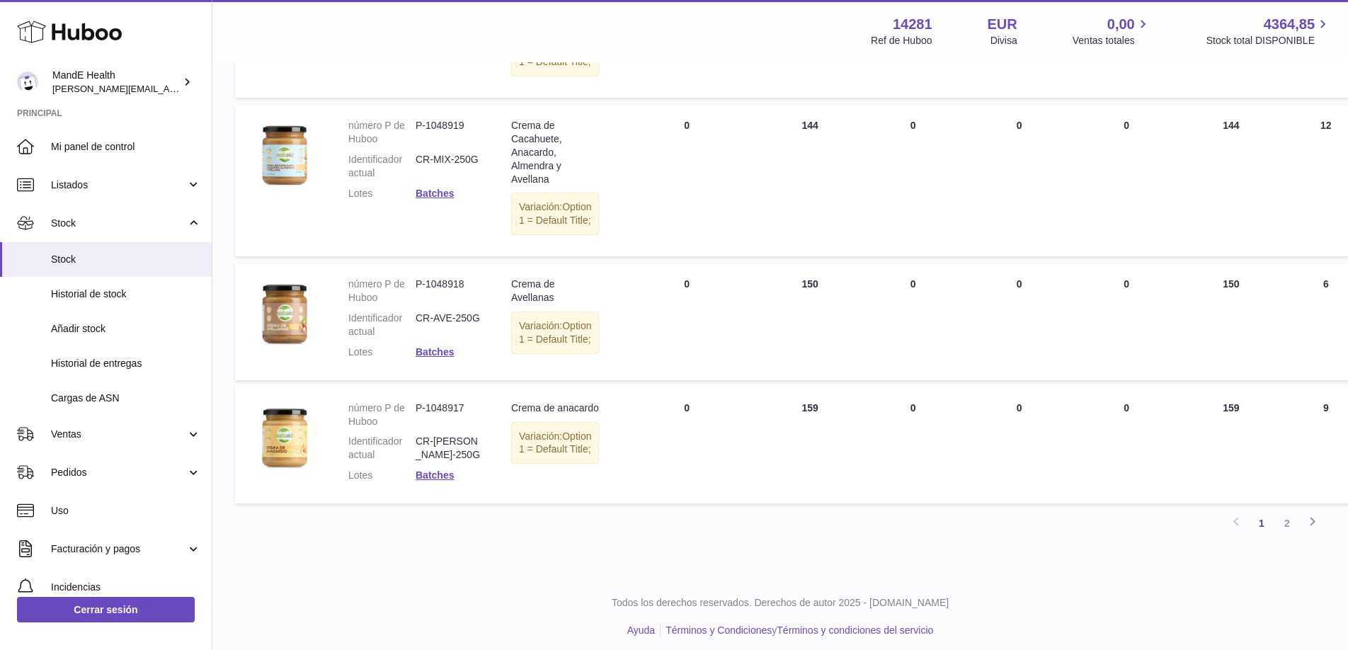
scroll to position [1136, 0]
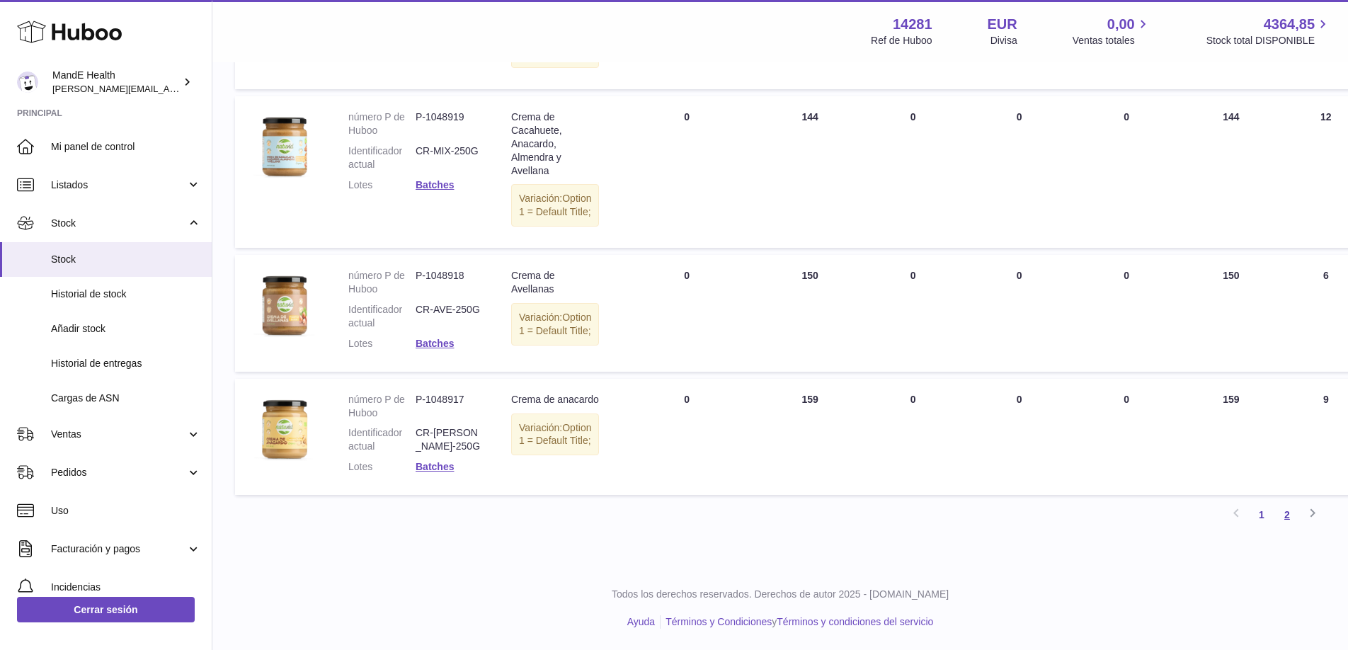
click at [1288, 517] on link "2" at bounding box center [1286, 514] width 25 height 25
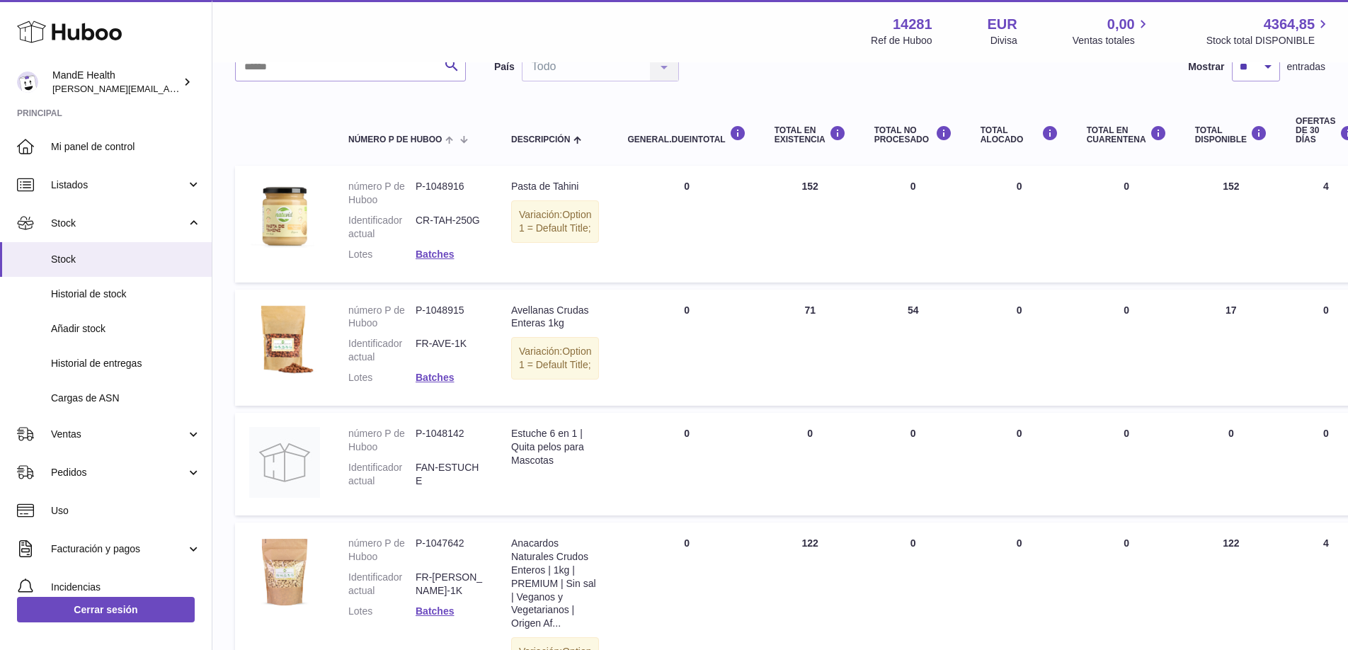
scroll to position [120, 0]
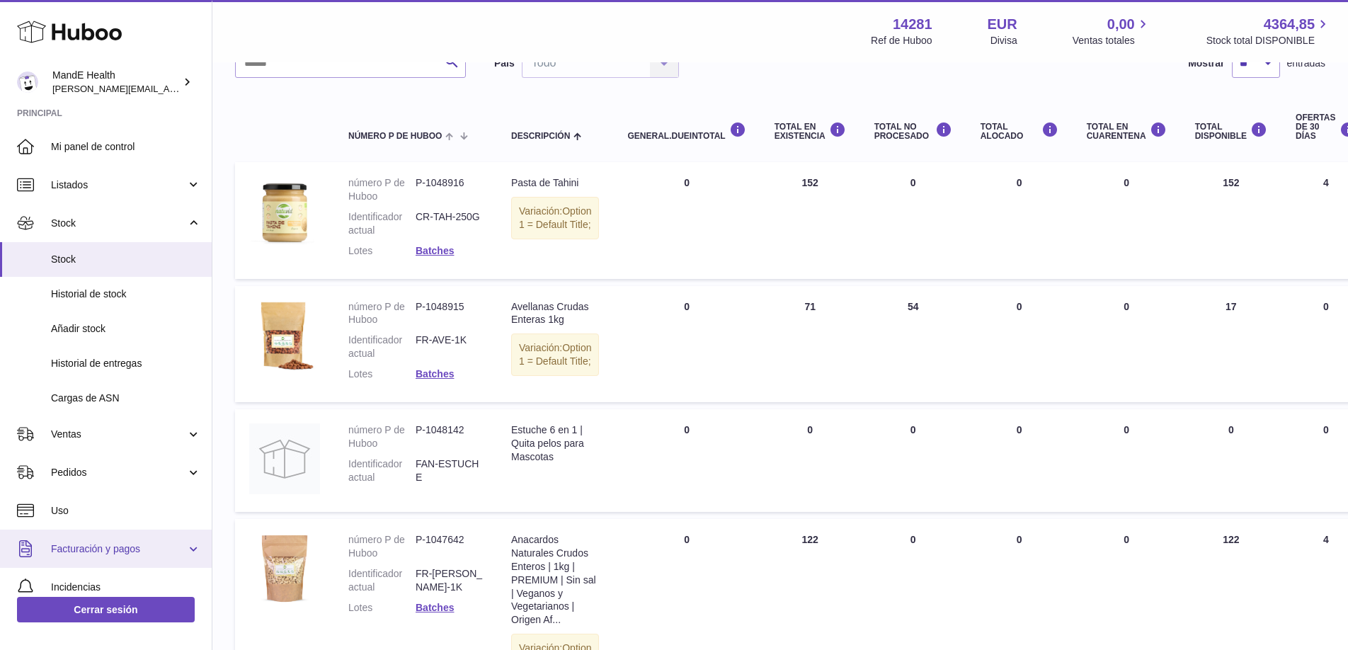
click at [78, 543] on span "Facturación y pagos" at bounding box center [118, 548] width 135 height 13
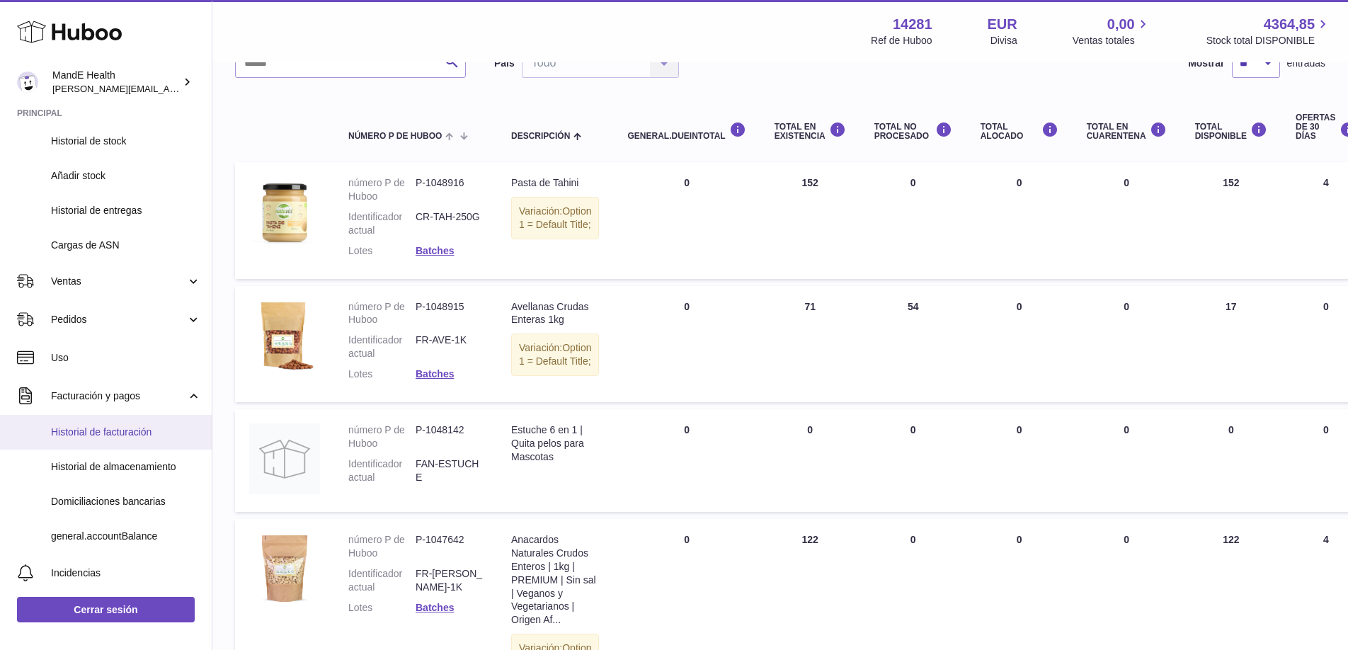
scroll to position [155, 0]
click at [101, 434] on span "Historial de facturación" at bounding box center [126, 429] width 150 height 13
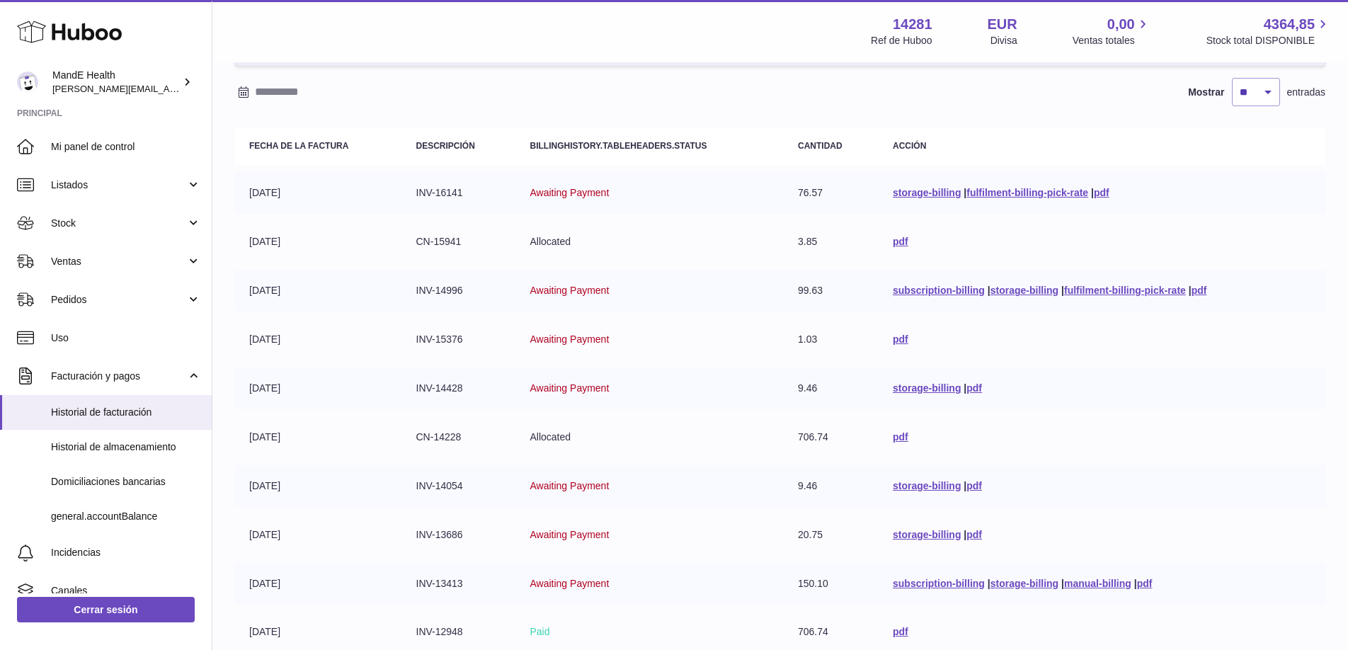
scroll to position [101, 0]
click at [1099, 193] on link "pdf" at bounding box center [1102, 190] width 16 height 11
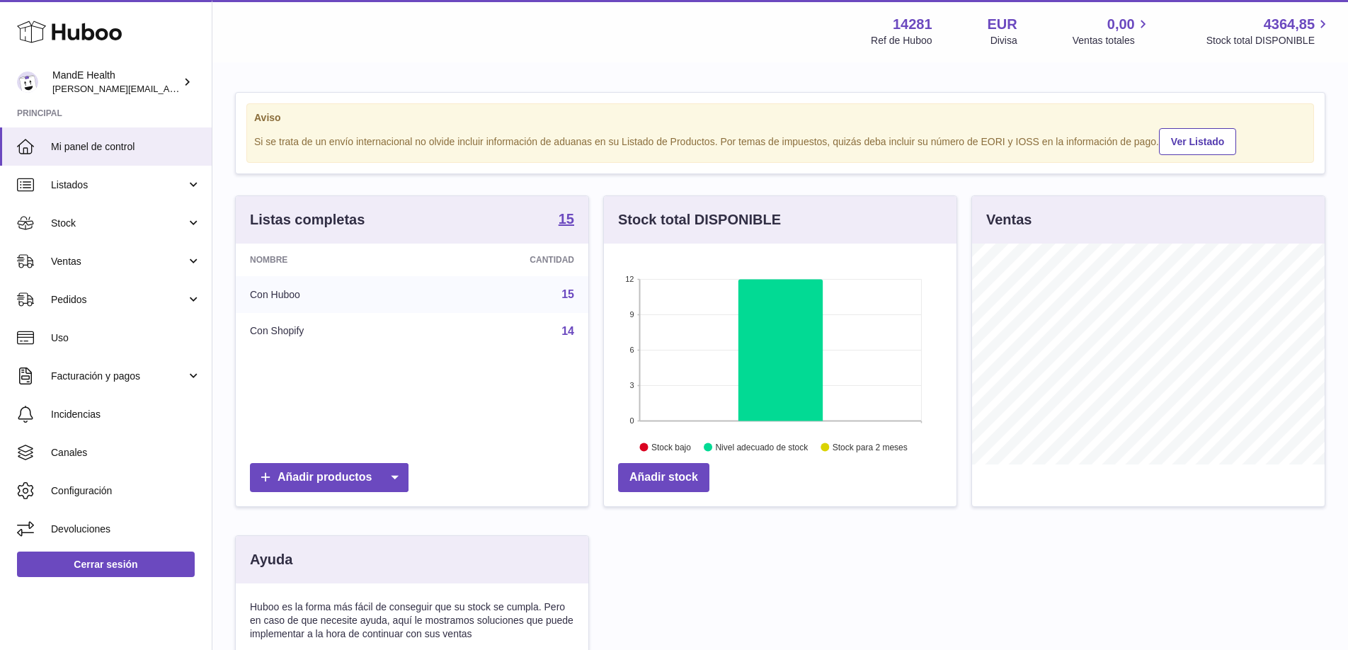
scroll to position [221, 353]
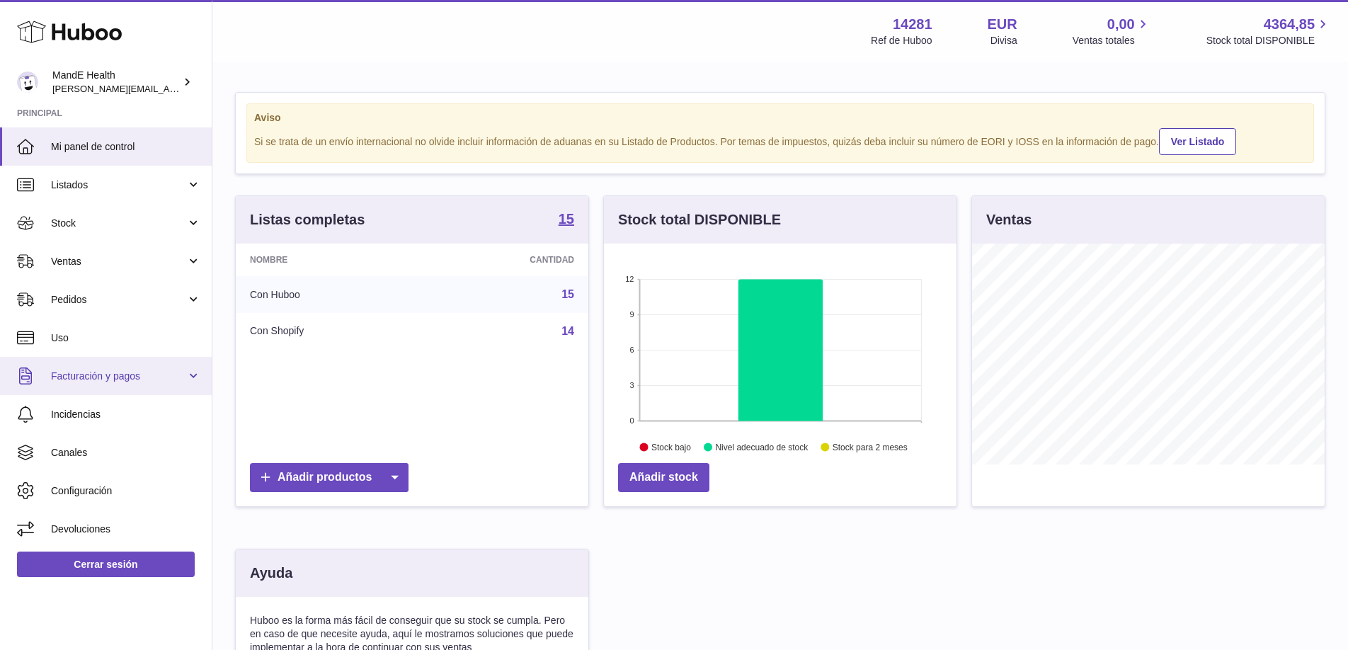
click at [103, 381] on span "Facturación y pagos" at bounding box center [118, 376] width 135 height 13
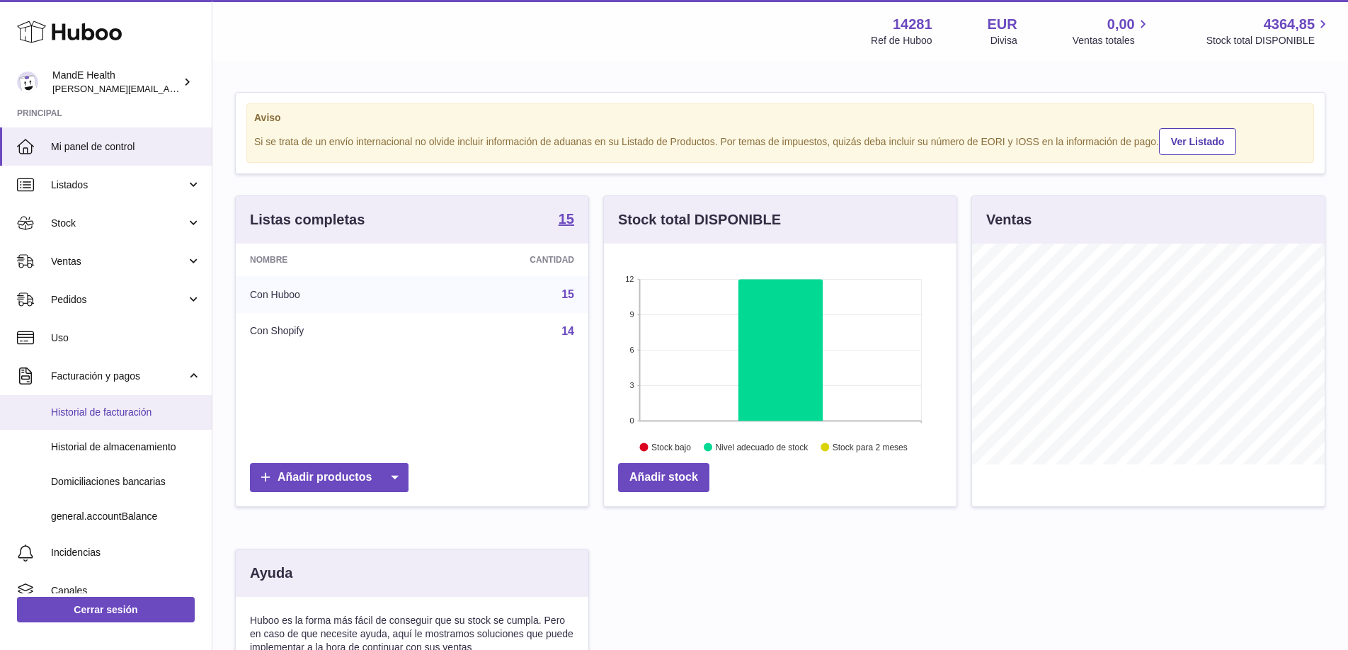
click at [103, 413] on span "Historial de facturación" at bounding box center [126, 412] width 150 height 13
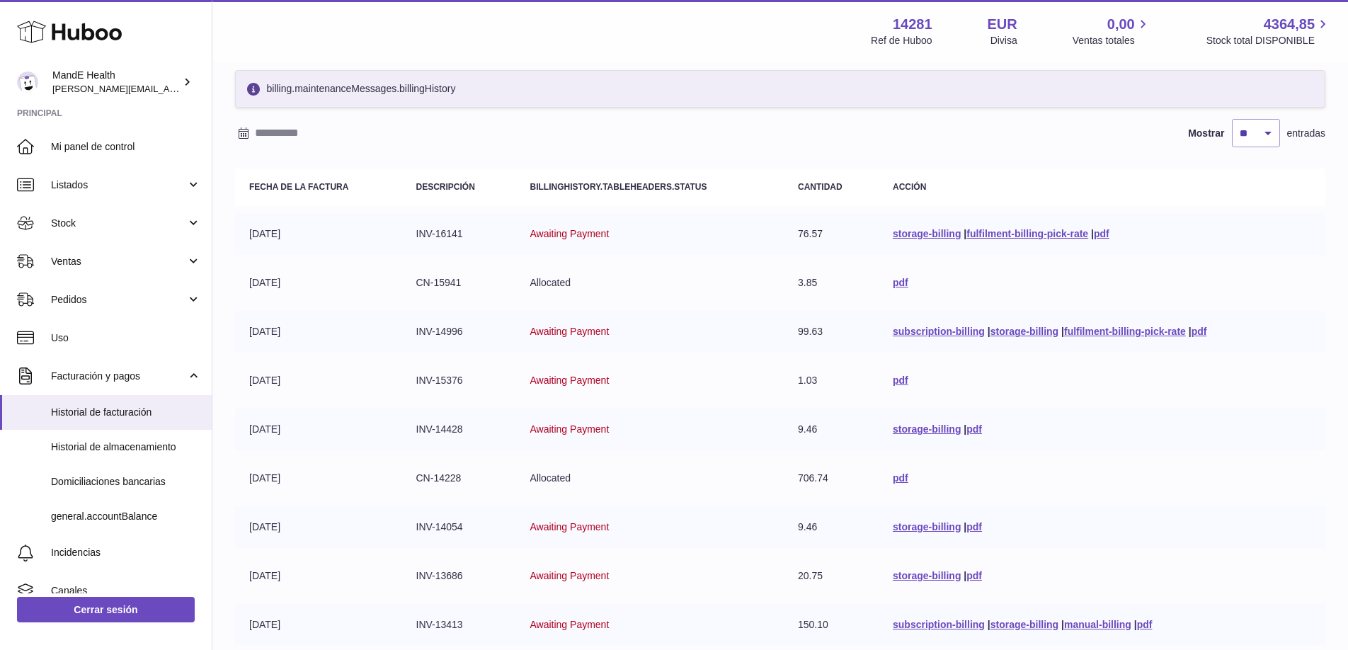
scroll to position [57, 0]
click at [1260, 141] on select "** ** ** ***" at bounding box center [1256, 134] width 48 height 28
select select "**"
click at [1232, 120] on select "** ** ** ***" at bounding box center [1256, 134] width 48 height 28
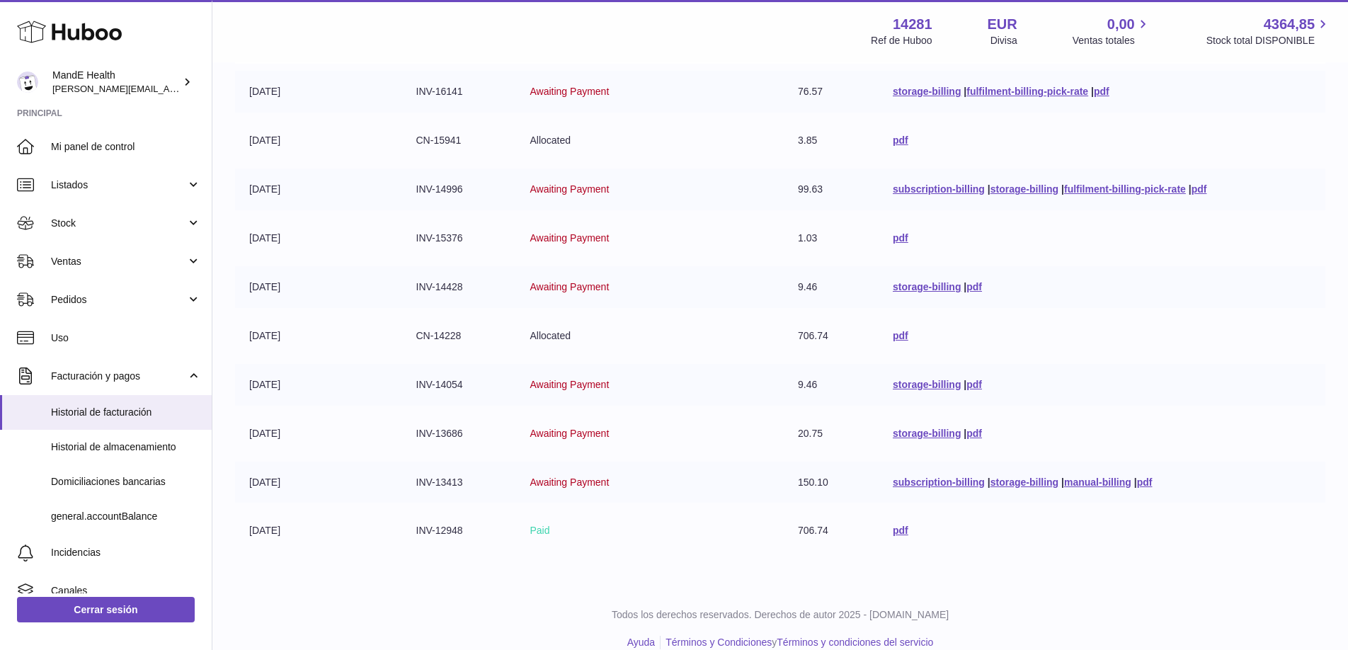
scroll to position [222, 0]
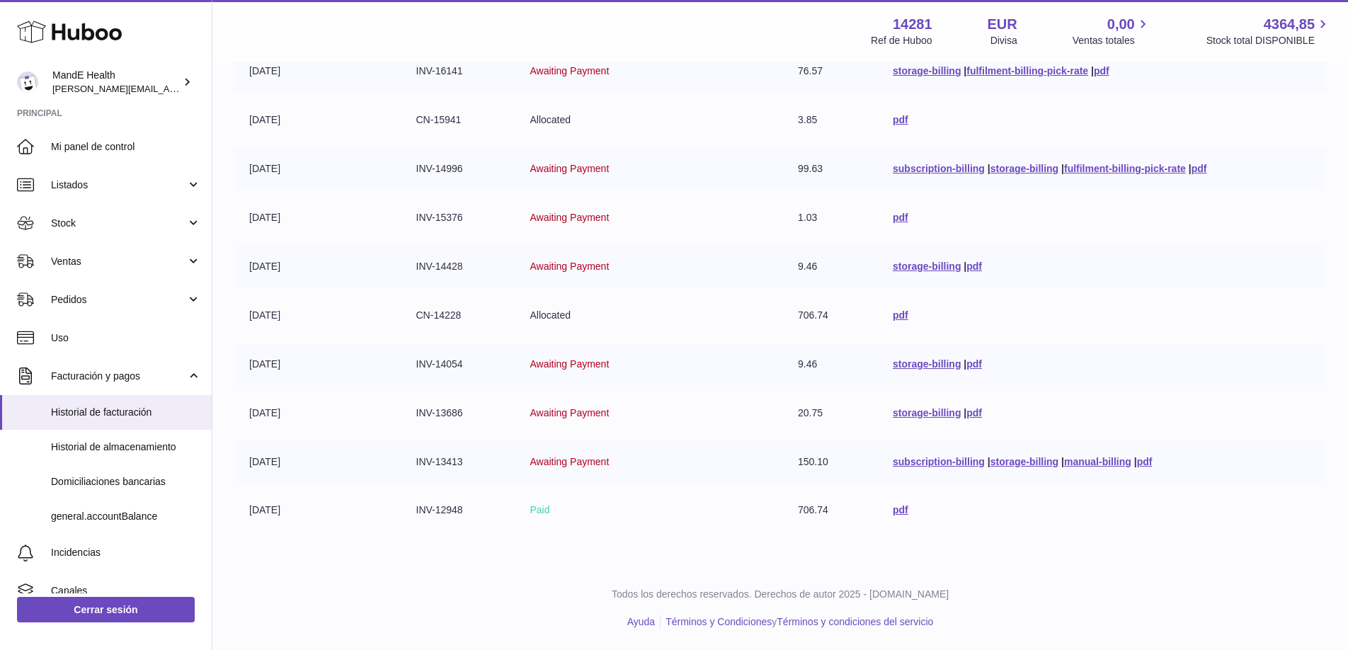
drag, startPoint x: 404, startPoint y: 311, endPoint x: 762, endPoint y: 309, distance: 358.2
click at [762, 309] on tr "19-08-2025 CN-14228 Allocated 706.74 pdf" at bounding box center [780, 315] width 1090 height 42
drag, startPoint x: 454, startPoint y: 266, endPoint x: 1051, endPoint y: 274, distance: 596.8
click at [1051, 274] on tr "26-08-2025 INV-14428 Awaiting Payment 9.46 storage-billing | pdf" at bounding box center [780, 267] width 1090 height 42
click at [1099, 270] on td "storage-billing | pdf" at bounding box center [1102, 267] width 447 height 42
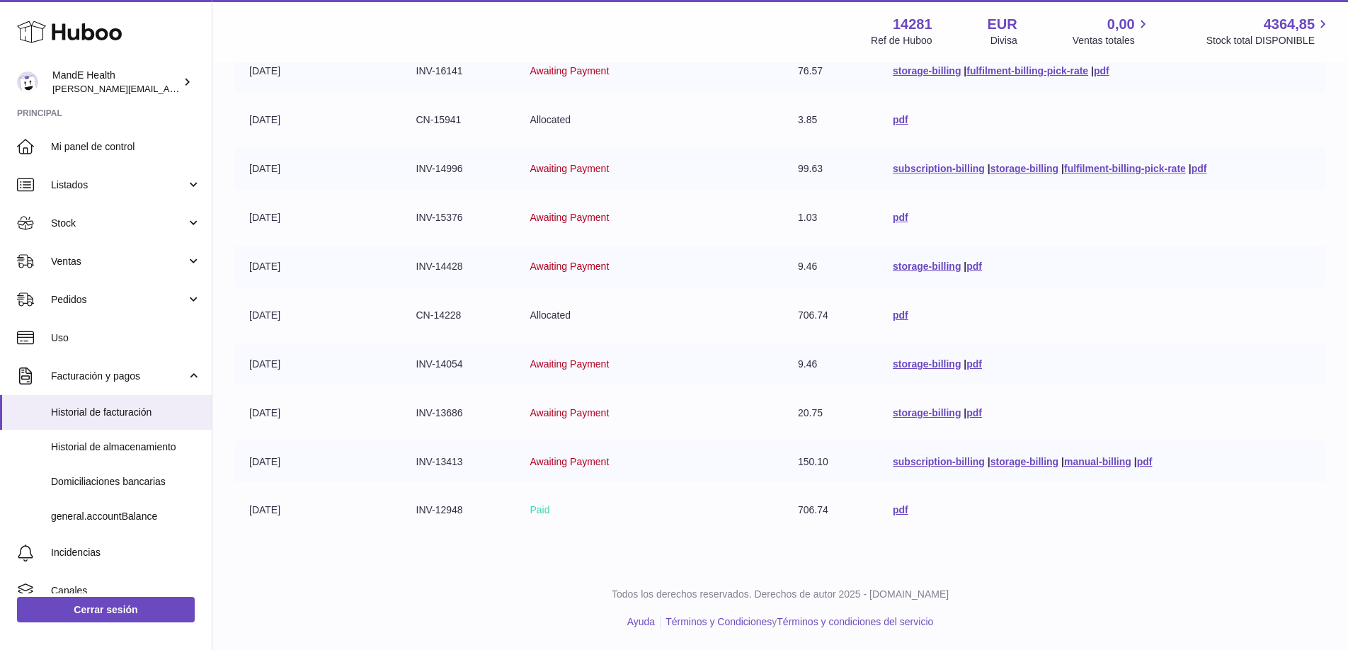
click at [660, 265] on td "Awaiting Payment" at bounding box center [649, 267] width 268 height 42
click at [665, 263] on td "Awaiting Payment" at bounding box center [649, 267] width 268 height 42
drag, startPoint x: 433, startPoint y: 266, endPoint x: 1126, endPoint y: 285, distance: 694.0
click at [1126, 285] on tr "26-08-2025 INV-14428 Awaiting Payment 9.46 storage-billing | pdf" at bounding box center [780, 267] width 1090 height 42
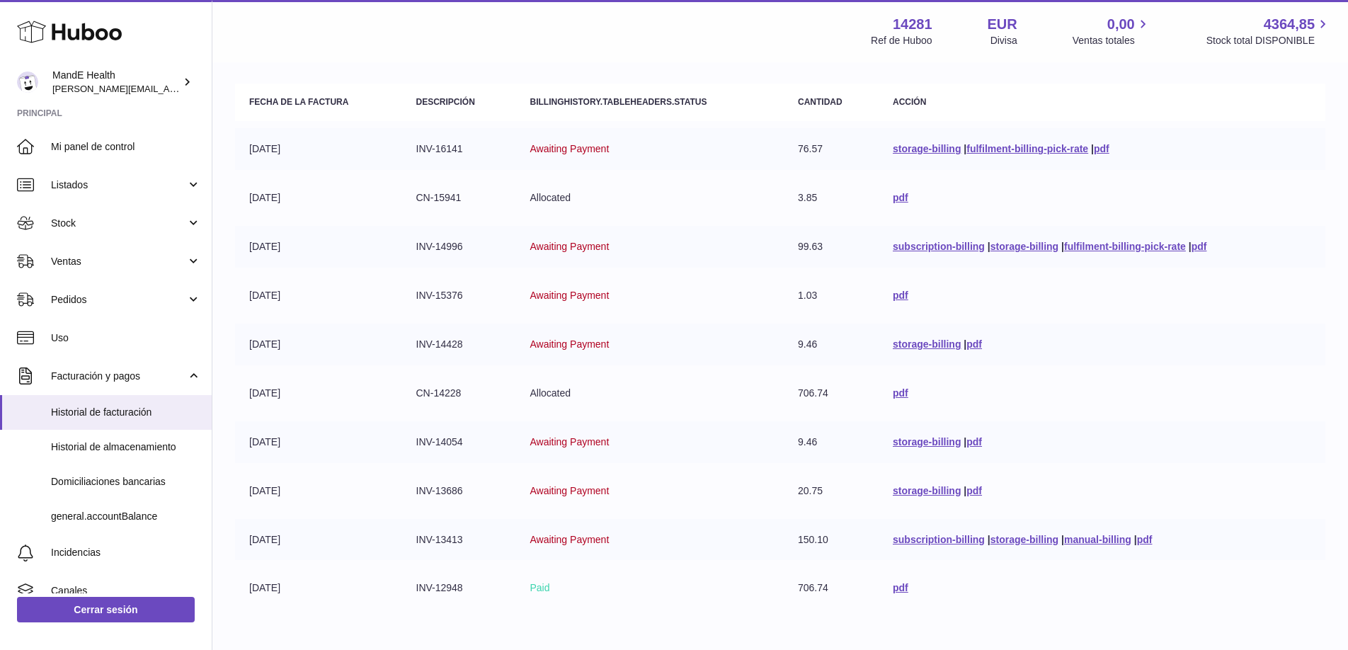
scroll to position [147, 0]
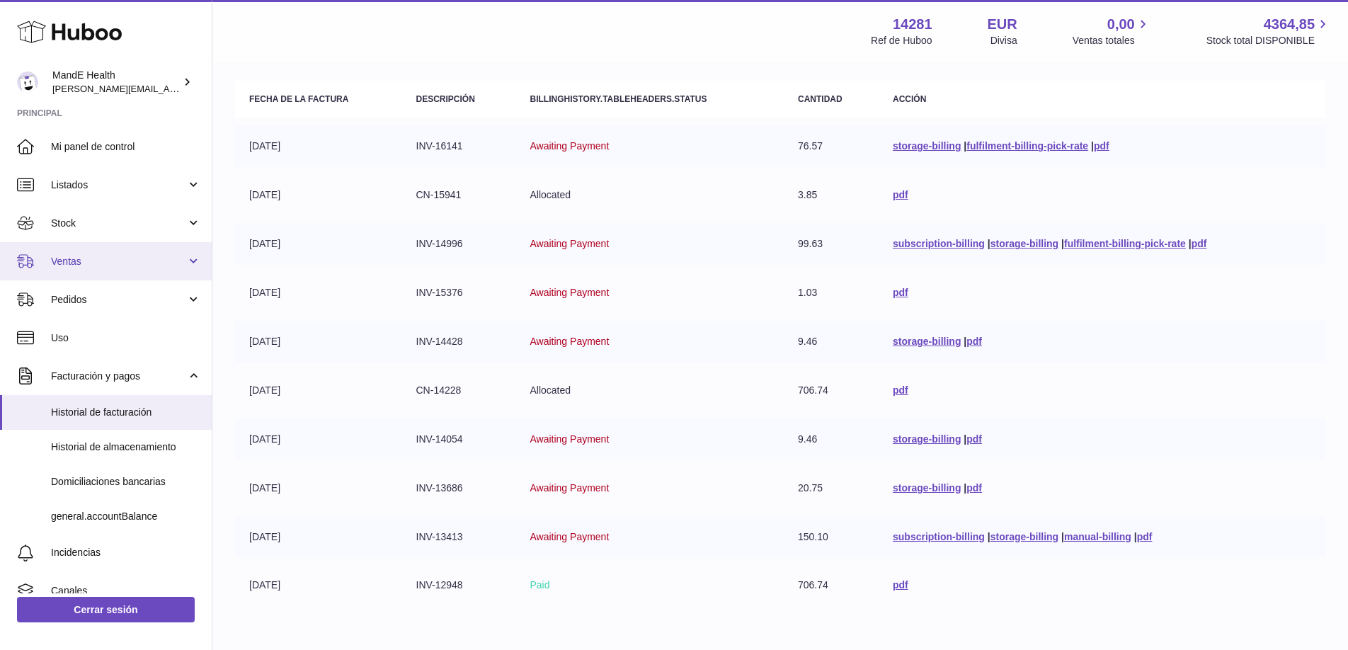
click at [107, 268] on span "Ventas" at bounding box center [118, 261] width 135 height 13
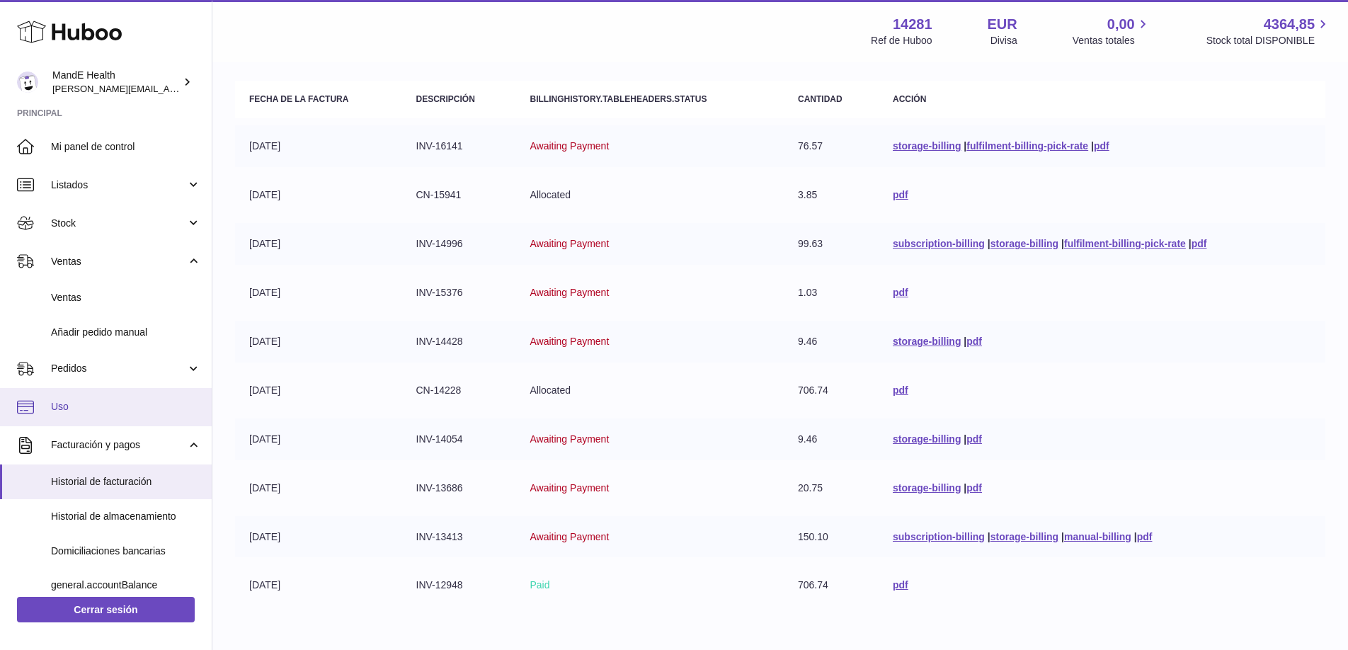
click at [93, 405] on span "Uso" at bounding box center [126, 406] width 150 height 13
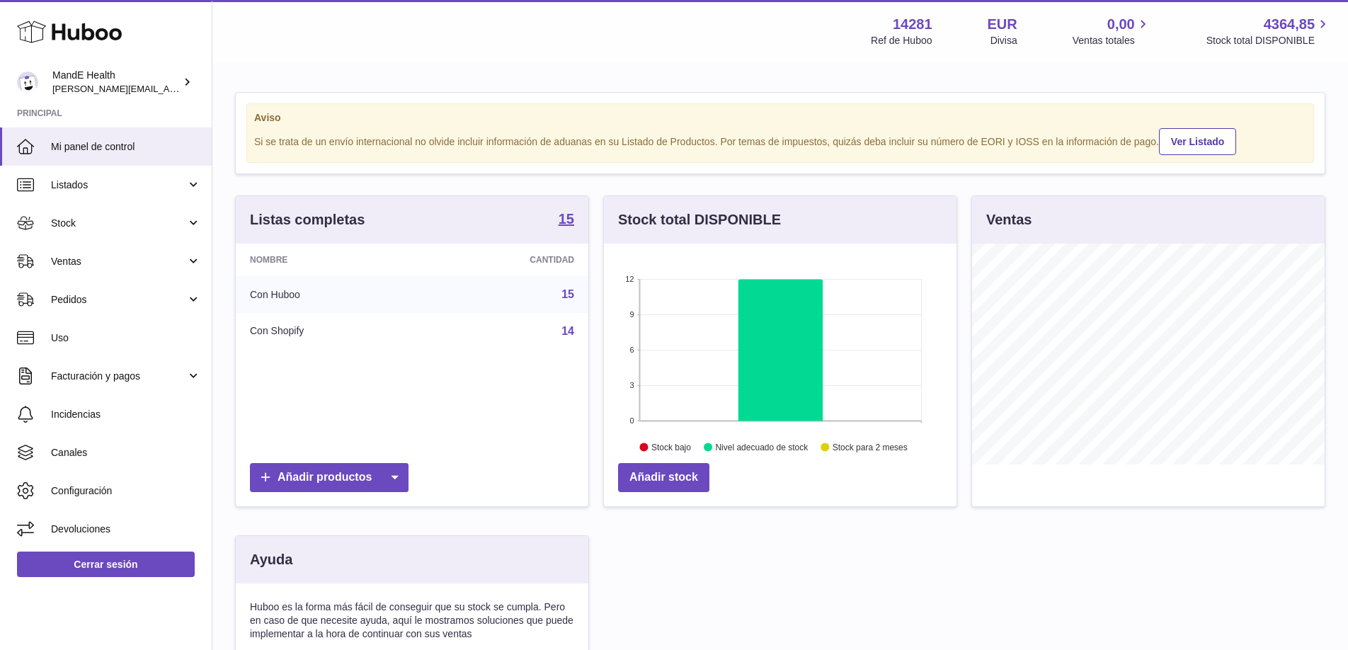
scroll to position [221, 353]
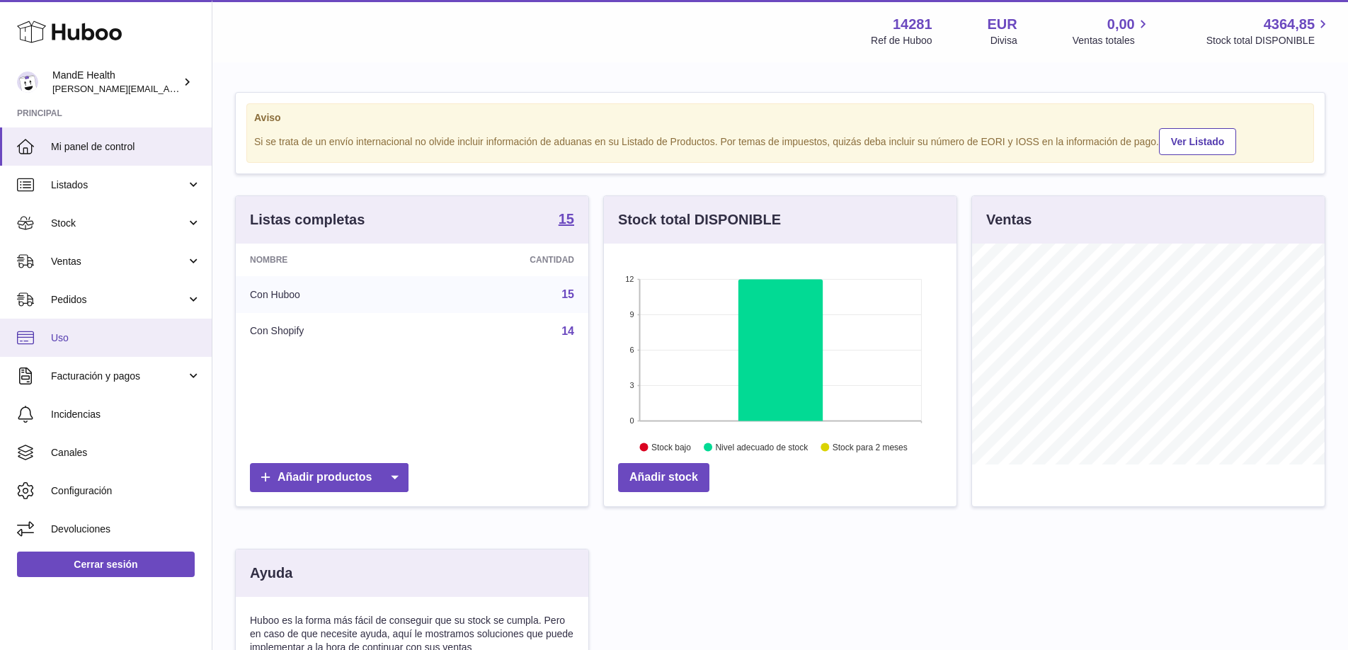
click at [139, 337] on span "Uso" at bounding box center [126, 337] width 150 height 13
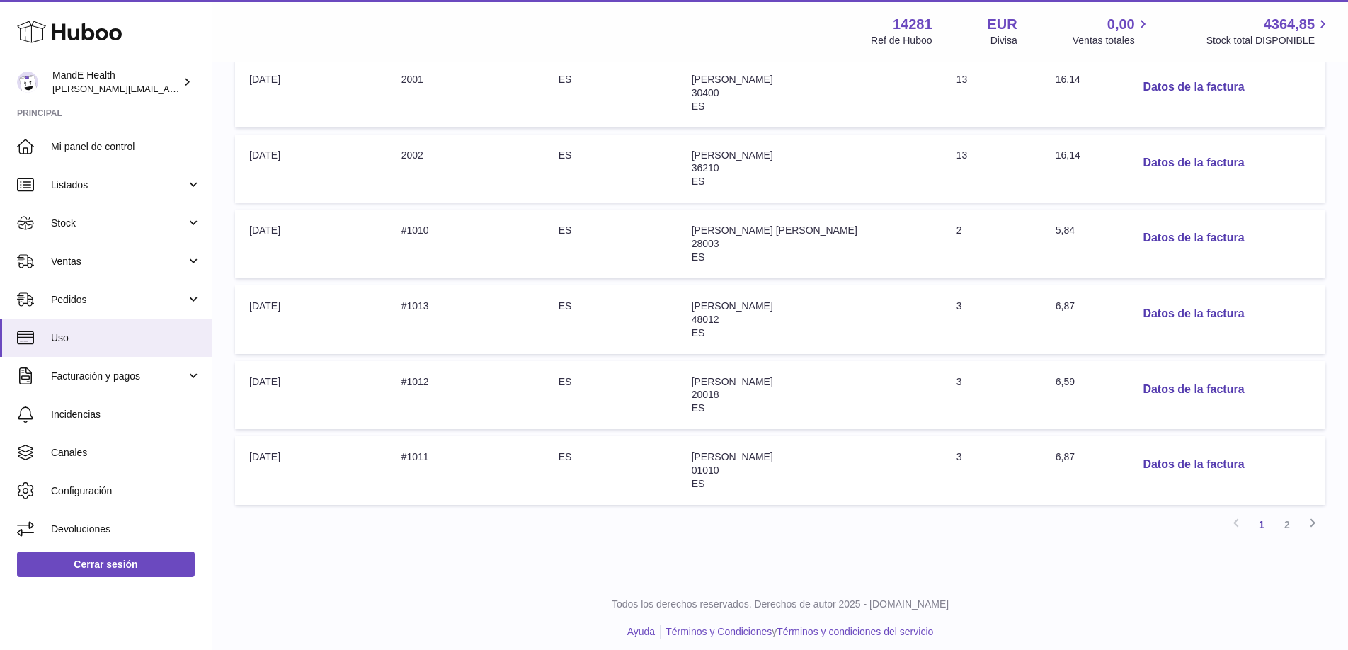
scroll to position [592, 0]
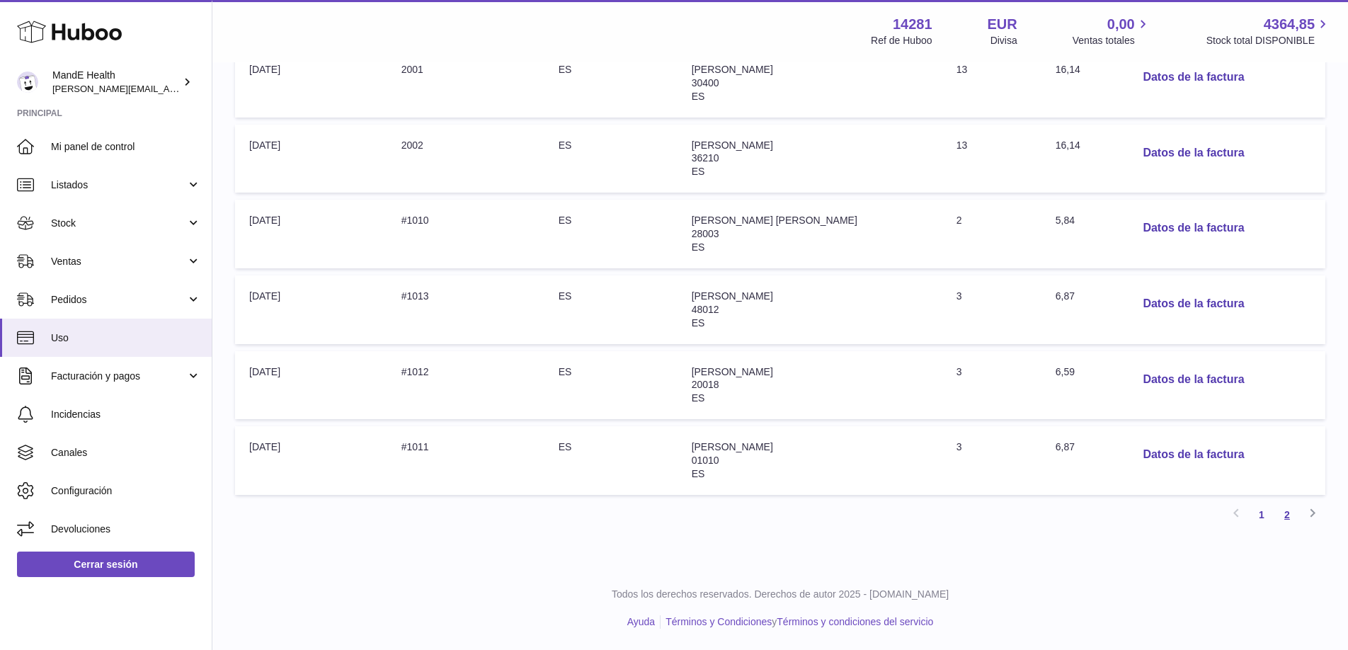
click at [1289, 514] on link "2" at bounding box center [1286, 514] width 25 height 25
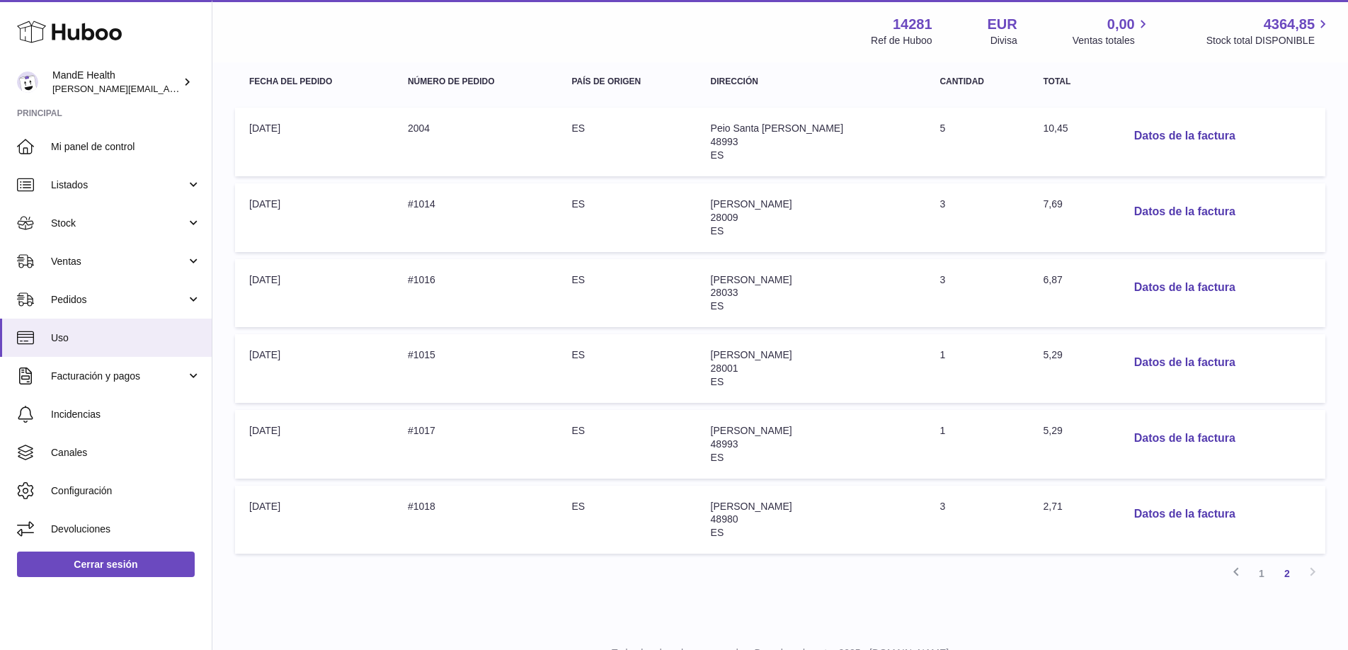
scroll to position [244, 0]
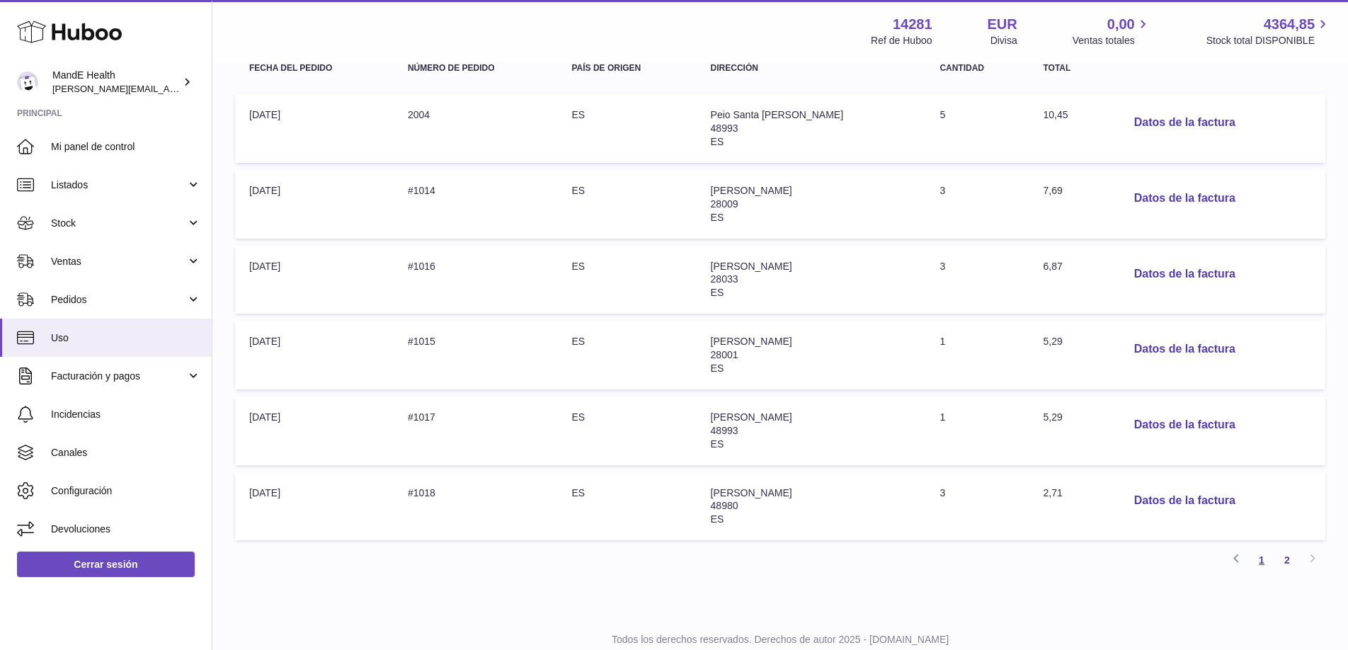
click at [1262, 559] on link "1" at bounding box center [1261, 559] width 25 height 25
